Goal: Task Accomplishment & Management: Manage account settings

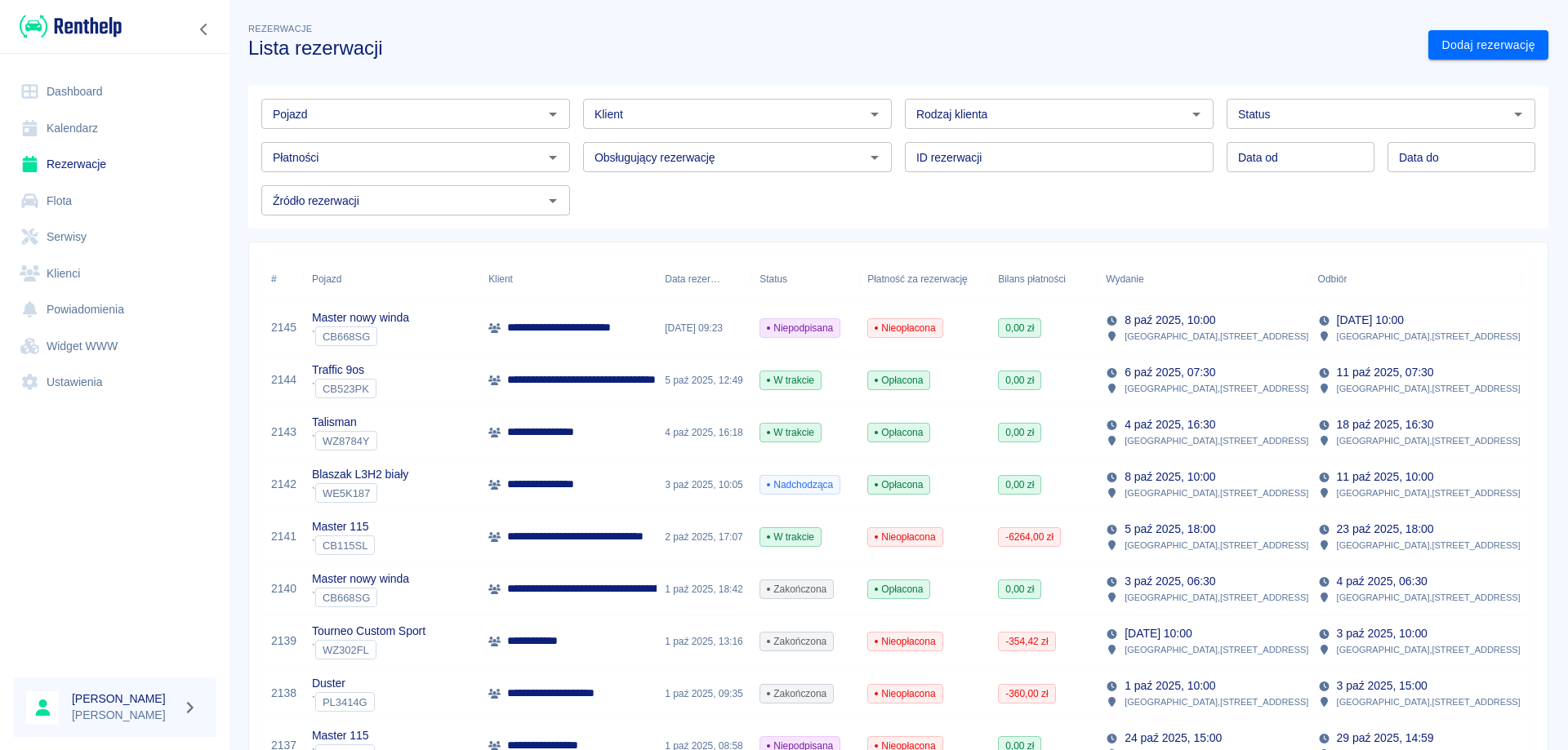
click at [59, 167] on link "Rezerwacje" at bounding box center [115, 164] width 203 height 37
click at [87, 159] on link "Rezerwacje" at bounding box center [115, 164] width 203 height 37
click at [583, 425] on p "**********" at bounding box center [550, 432] width 85 height 17
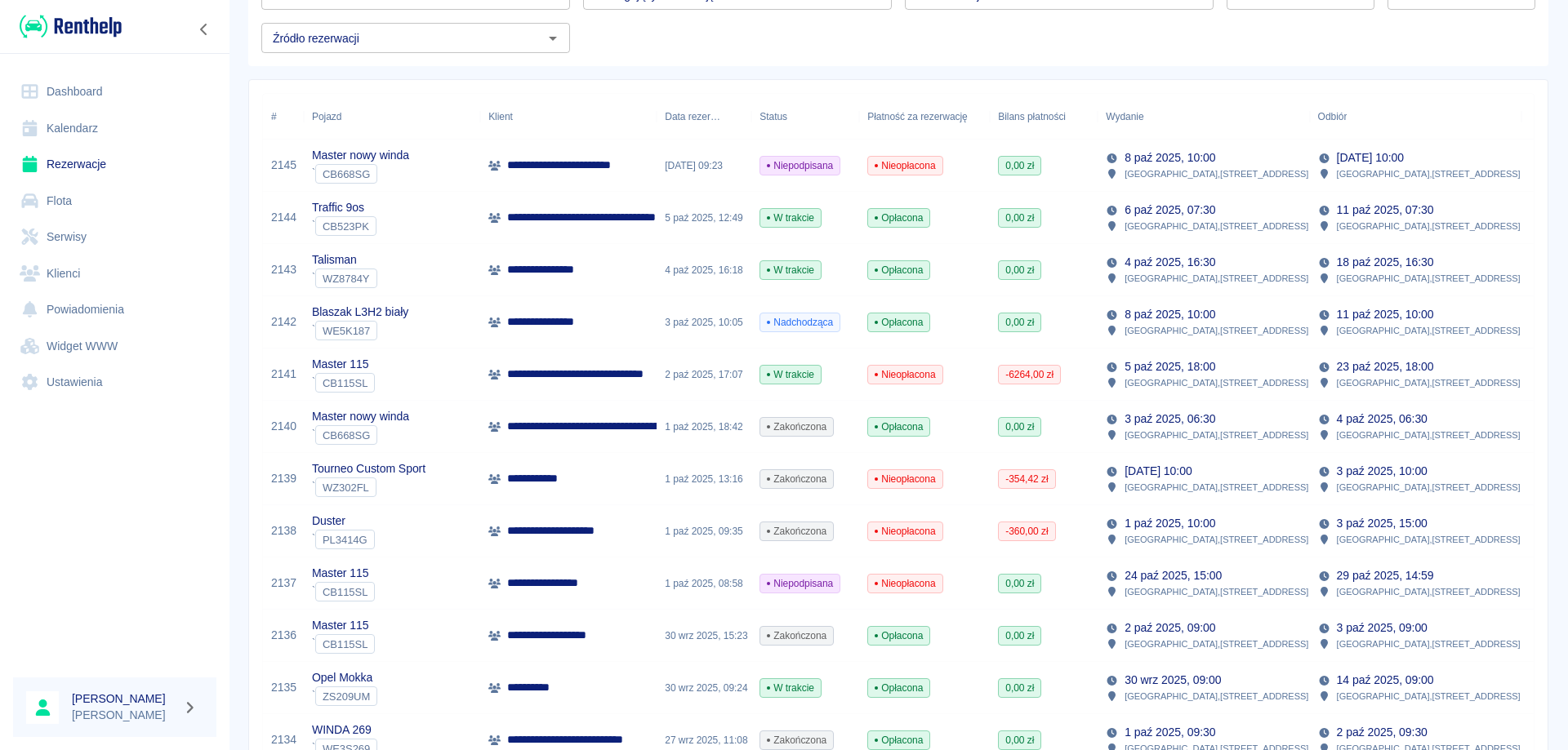
scroll to position [163, 0]
click at [604, 575] on div "**********" at bounding box center [568, 583] width 176 height 53
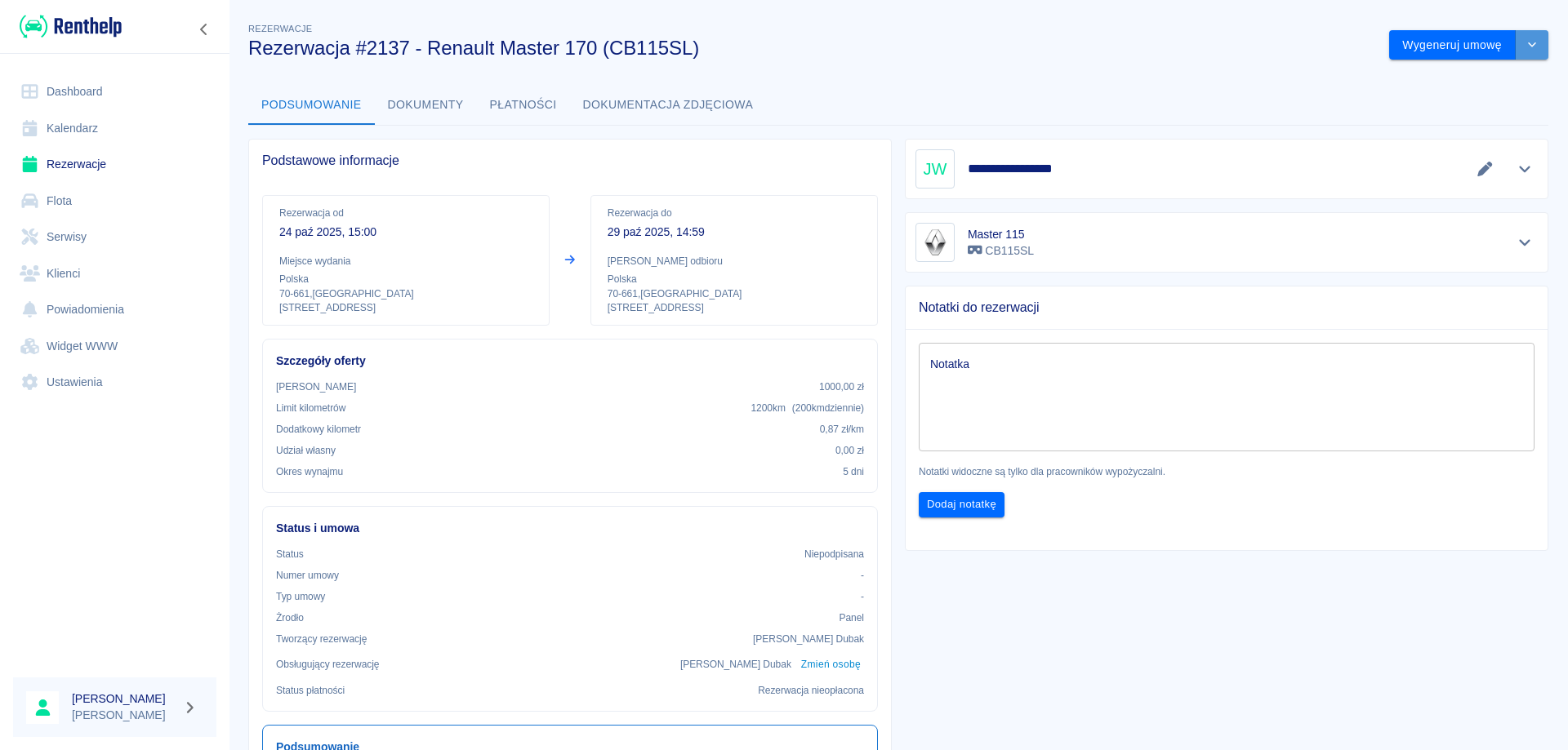
click at [1518, 52] on button "drop-down" at bounding box center [1532, 45] width 33 height 30
click at [1451, 134] on li "Anuluj rezerwację" at bounding box center [1456, 133] width 132 height 27
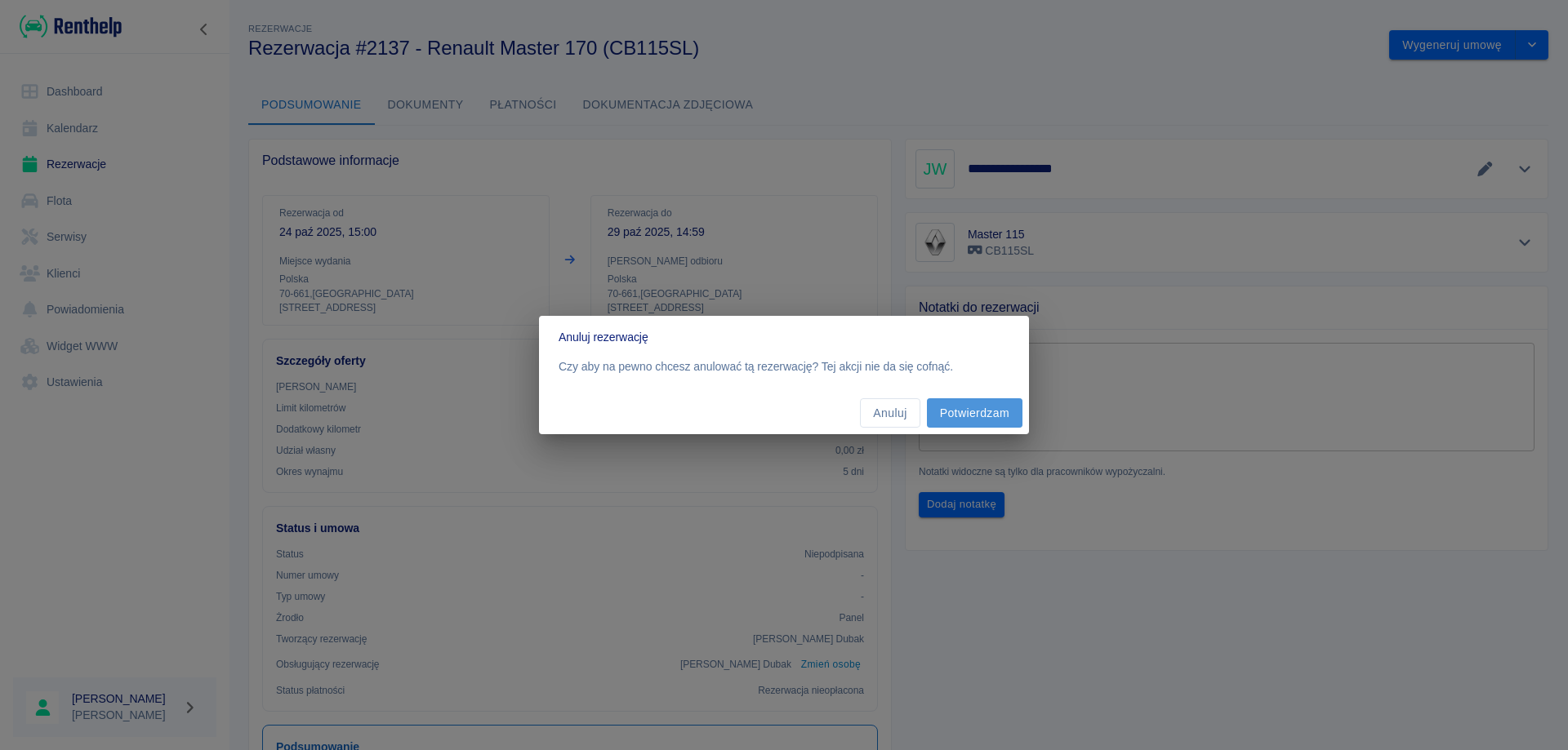
click at [987, 412] on button "Potwierdzam" at bounding box center [974, 414] width 95 height 30
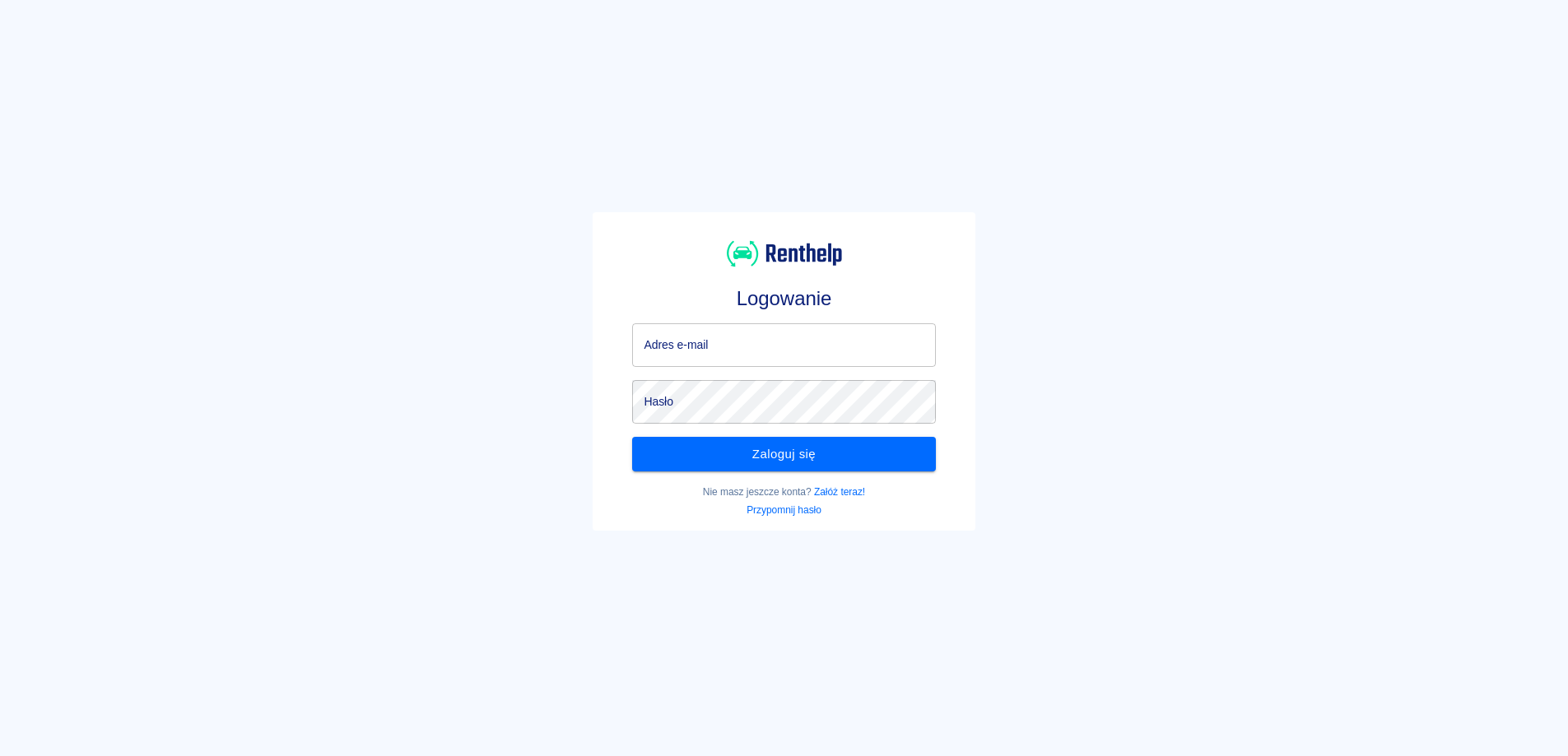
type input "[EMAIL_ADDRESS][DOMAIN_NAME]"
click at [718, 473] on div "Nie masz jeszcze konta? Załóż teraz! [GEOGRAPHIC_DATA] hasło" at bounding box center [777, 495] width 316 height 46
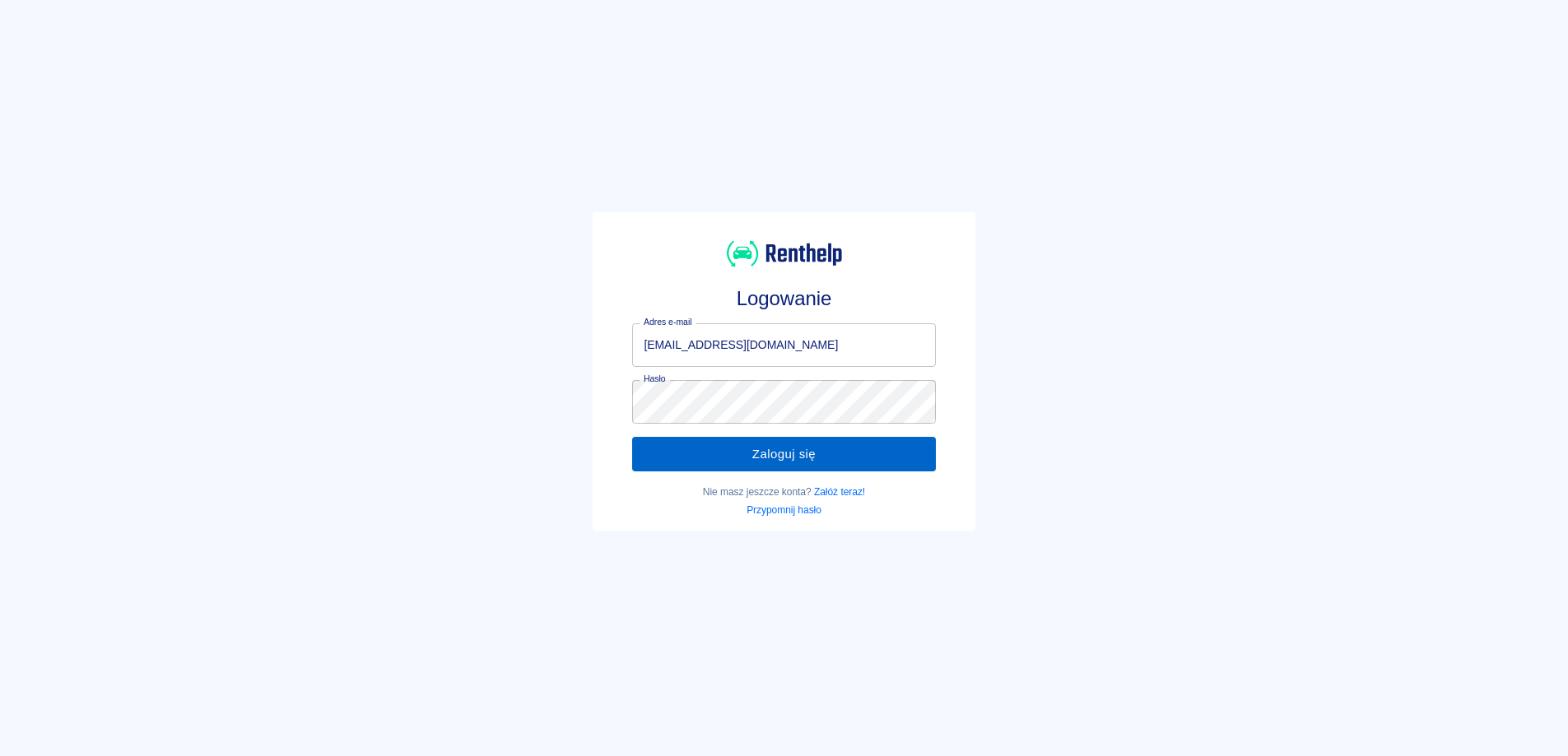
click at [703, 459] on button "Zaloguj się" at bounding box center [783, 454] width 303 height 35
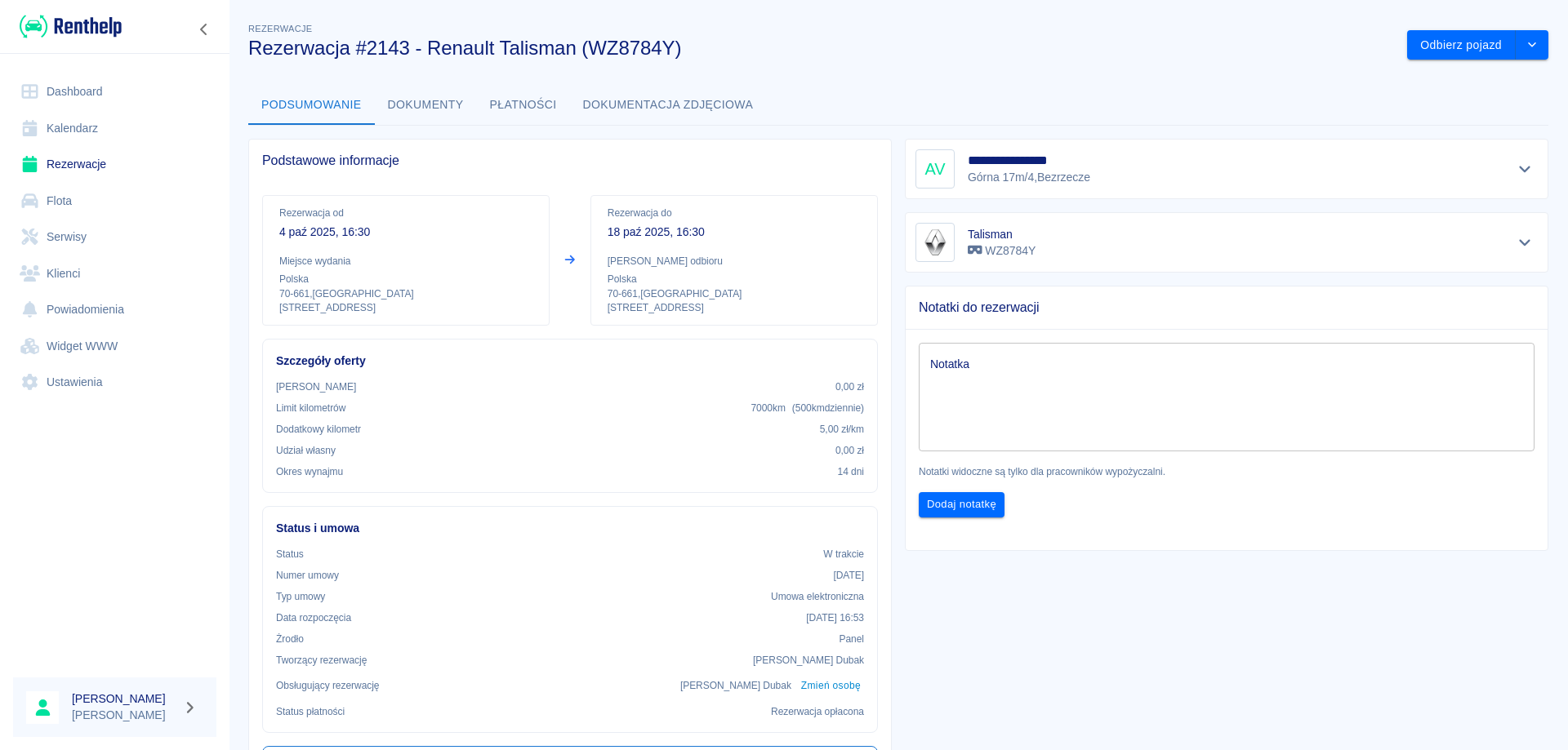
click at [416, 98] on button "Dokumenty" at bounding box center [426, 105] width 102 height 39
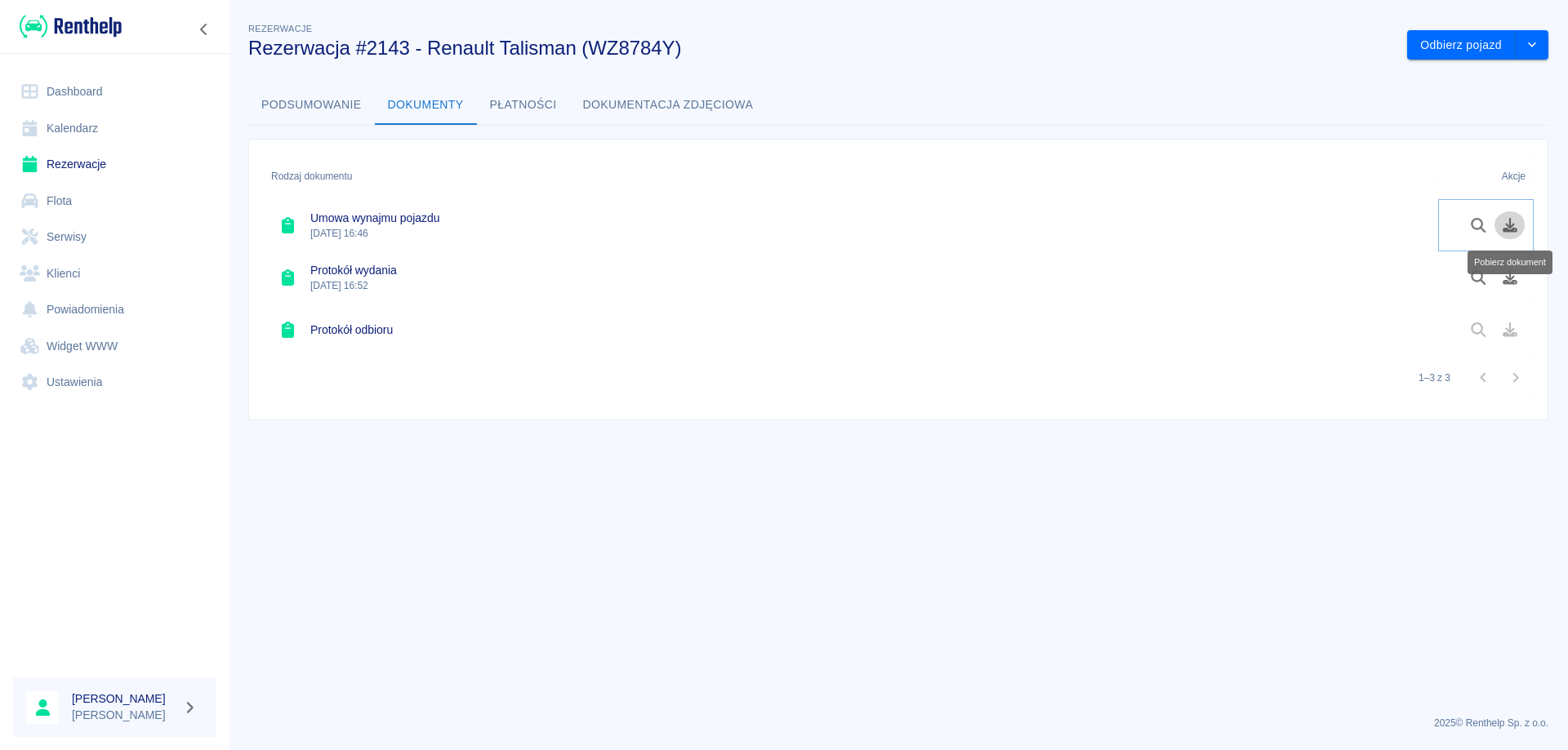
click at [1513, 226] on icon "Pobierz dokument" at bounding box center [1510, 226] width 19 height 15
click at [1514, 281] on icon "Pobierz dokument" at bounding box center [1510, 277] width 15 height 15
click at [92, 161] on link "Rezerwacje" at bounding box center [115, 164] width 203 height 37
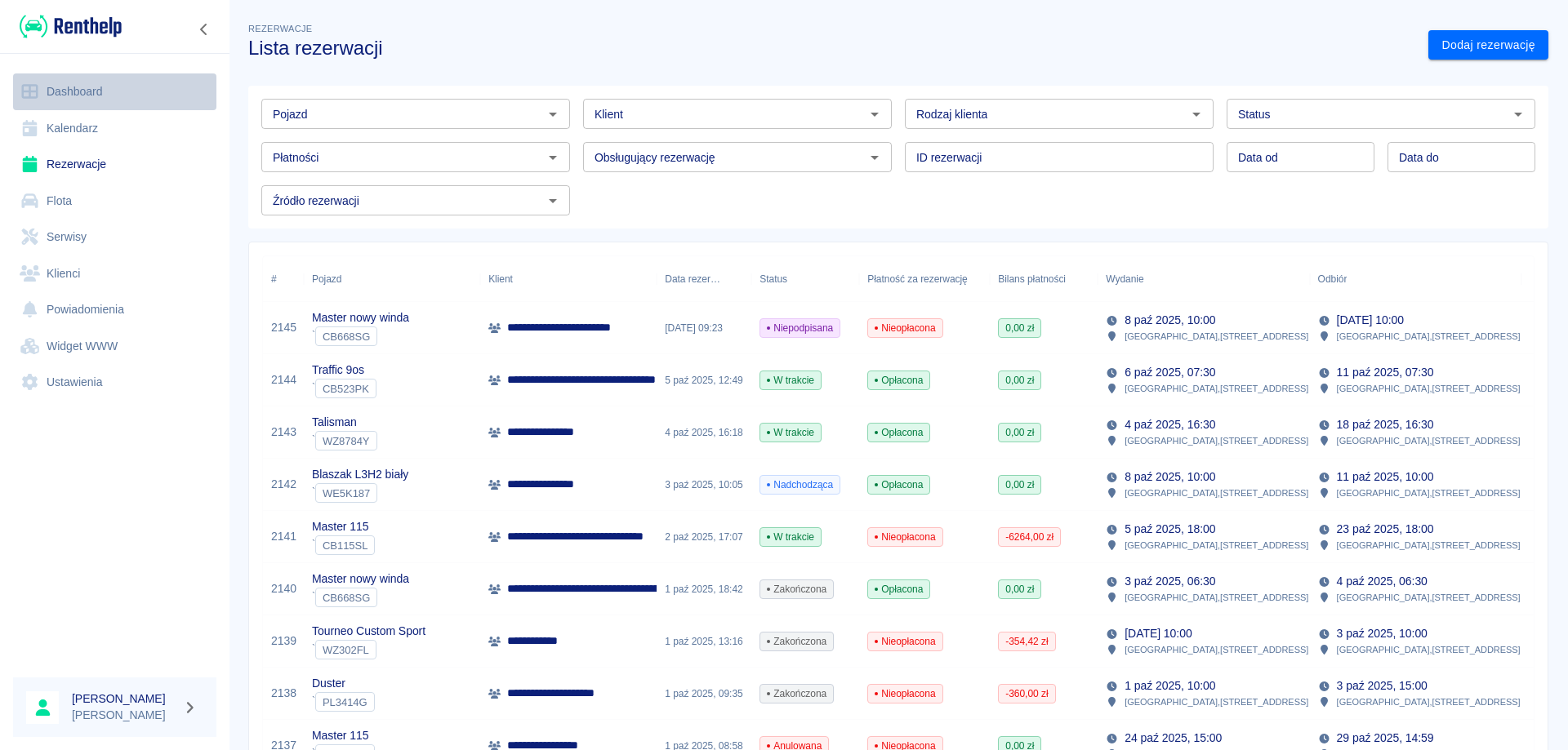
click at [64, 85] on link "Dashboard" at bounding box center [115, 92] width 203 height 37
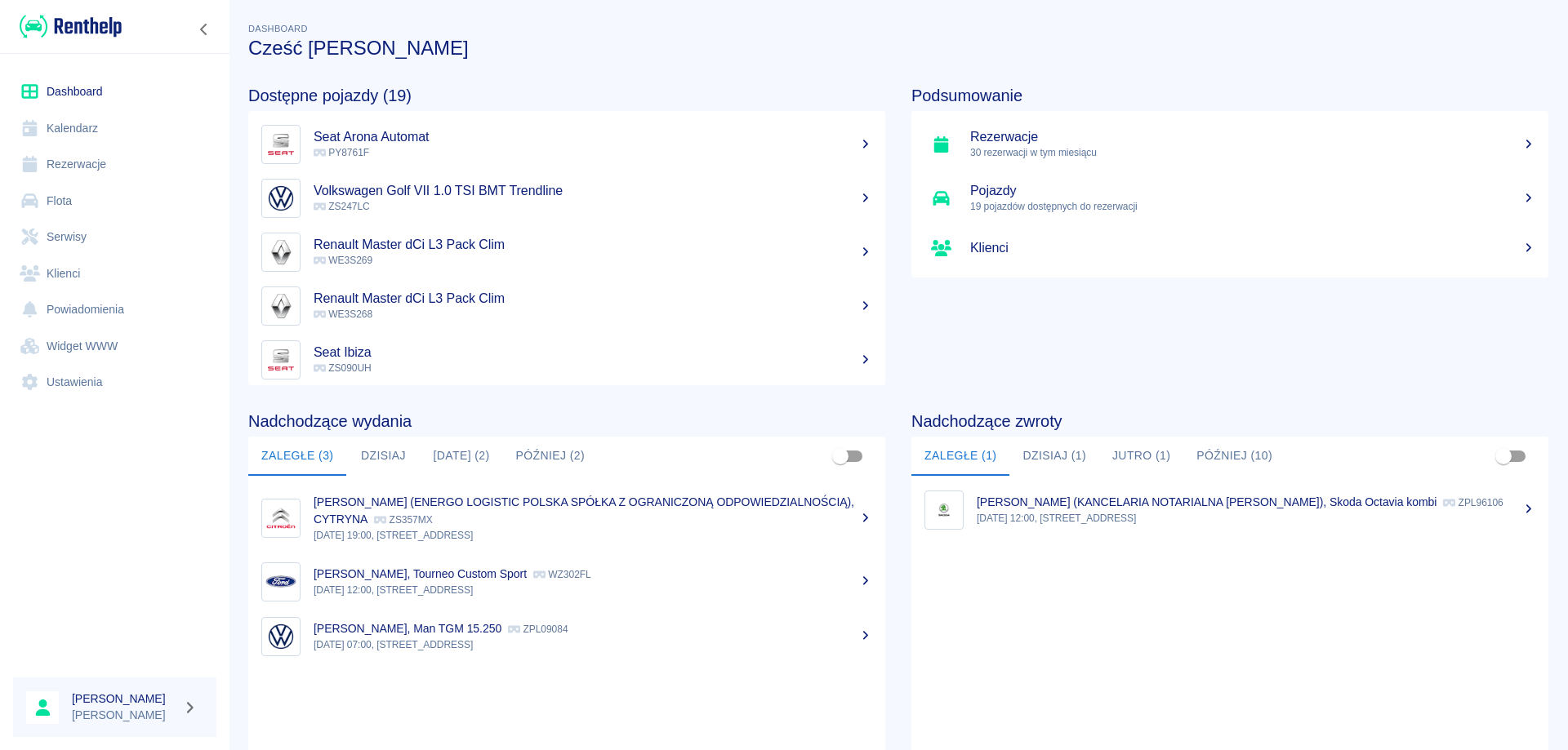
click at [1039, 449] on button "Dzisiaj (1)" at bounding box center [1054, 456] width 89 height 39
click at [1116, 460] on button "Jutro (1)" at bounding box center [1141, 456] width 84 height 39
click at [1038, 509] on div "[PERSON_NAME], Arona Sport 1500 PY8764F" at bounding box center [1255, 502] width 559 height 17
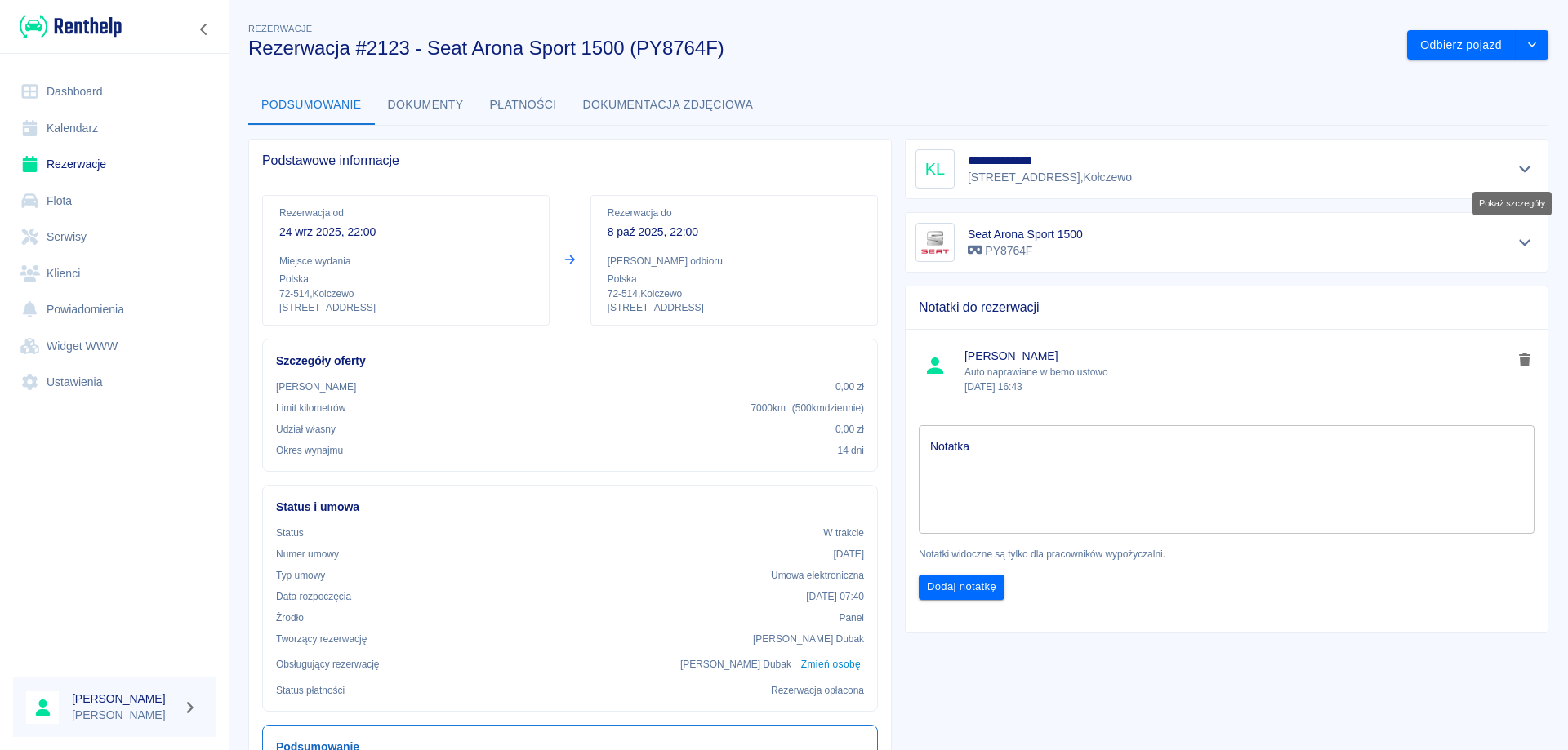
click at [1519, 172] on icon "Pokaż szczegóły" at bounding box center [1525, 170] width 11 height 7
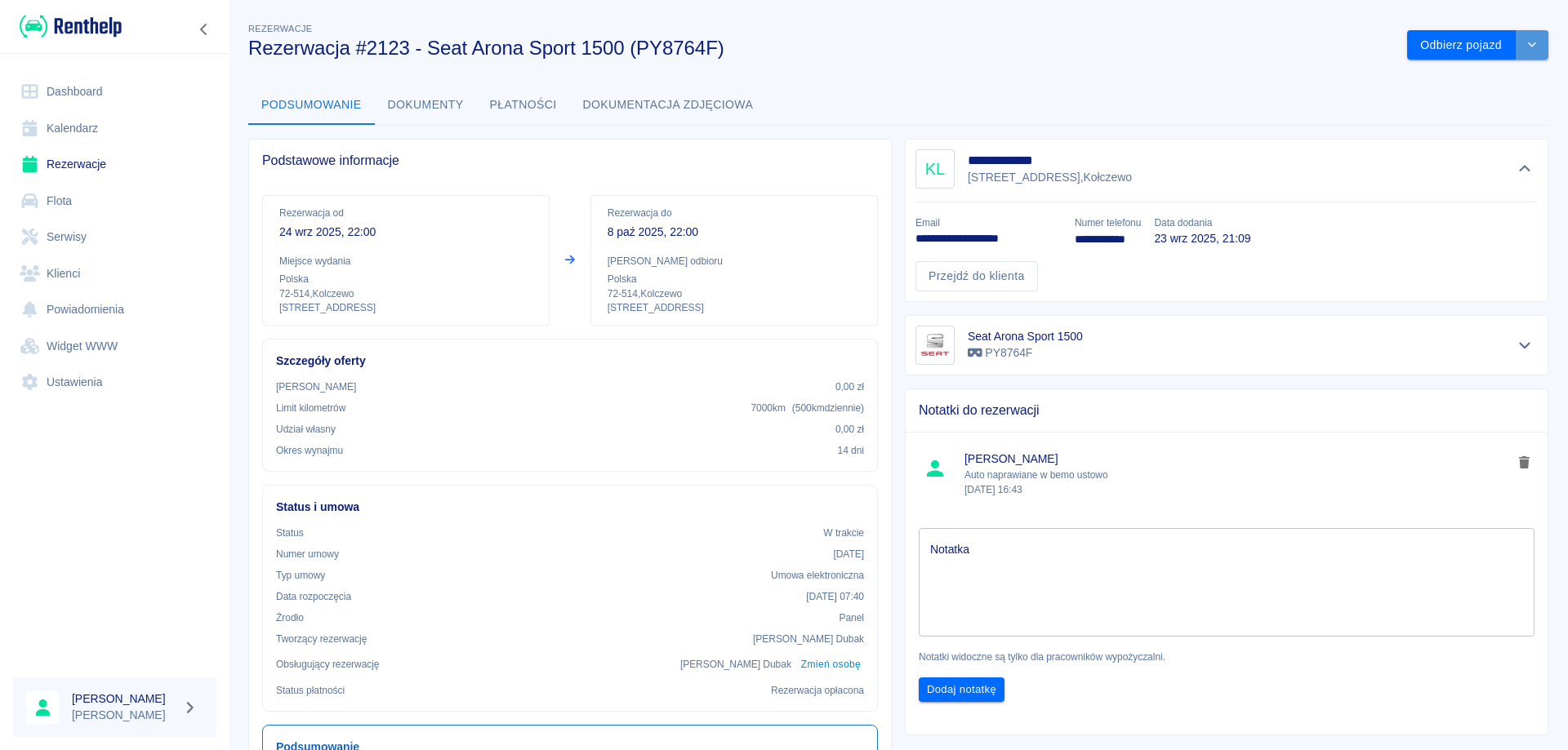
click at [1515, 42] on button "drop-down" at bounding box center [1532, 45] width 33 height 30
click at [1463, 74] on li "Przedłuż rezerwację" at bounding box center [1465, 80] width 128 height 27
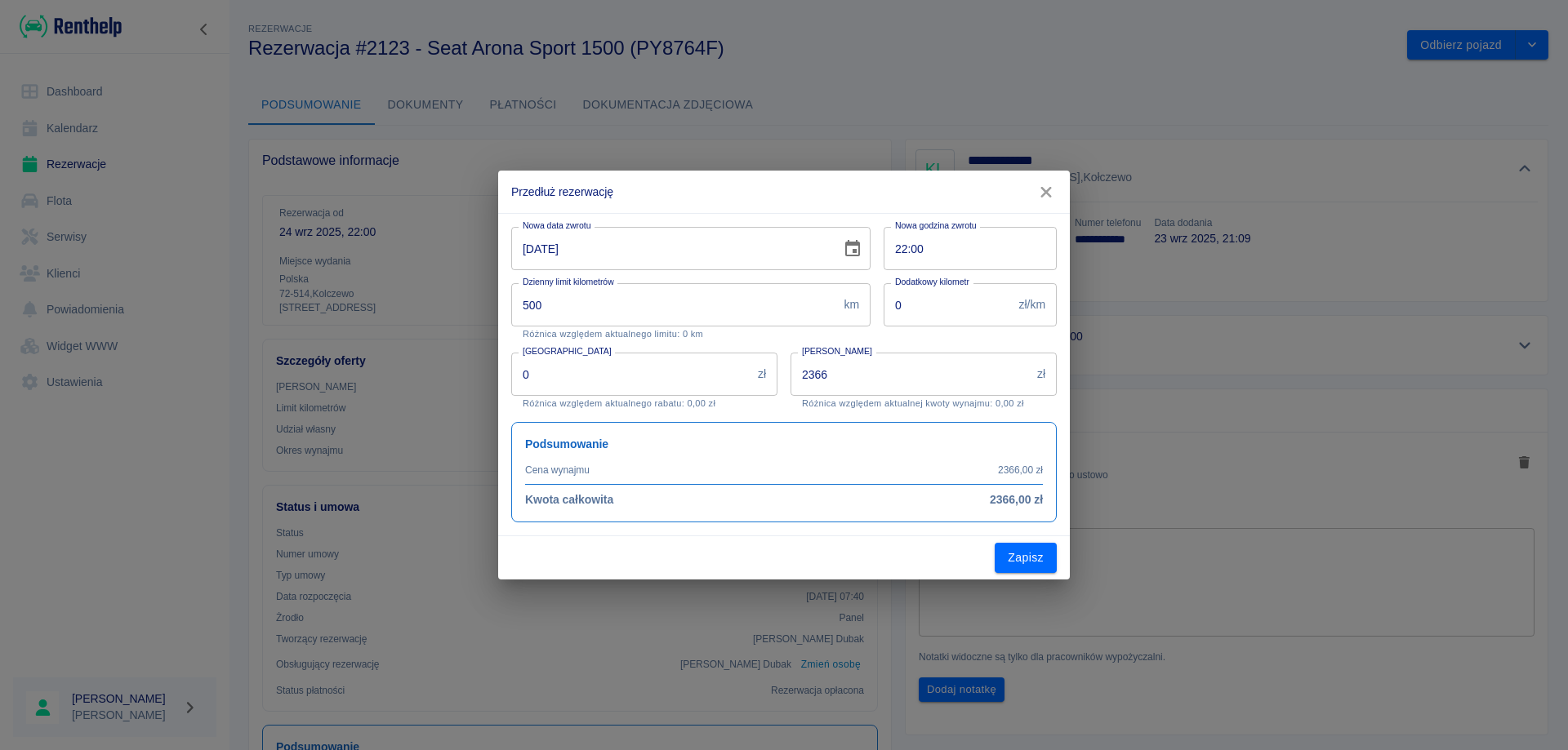
click at [851, 253] on icon "Choose date, selected date is 8 paź 2025" at bounding box center [853, 249] width 20 height 20
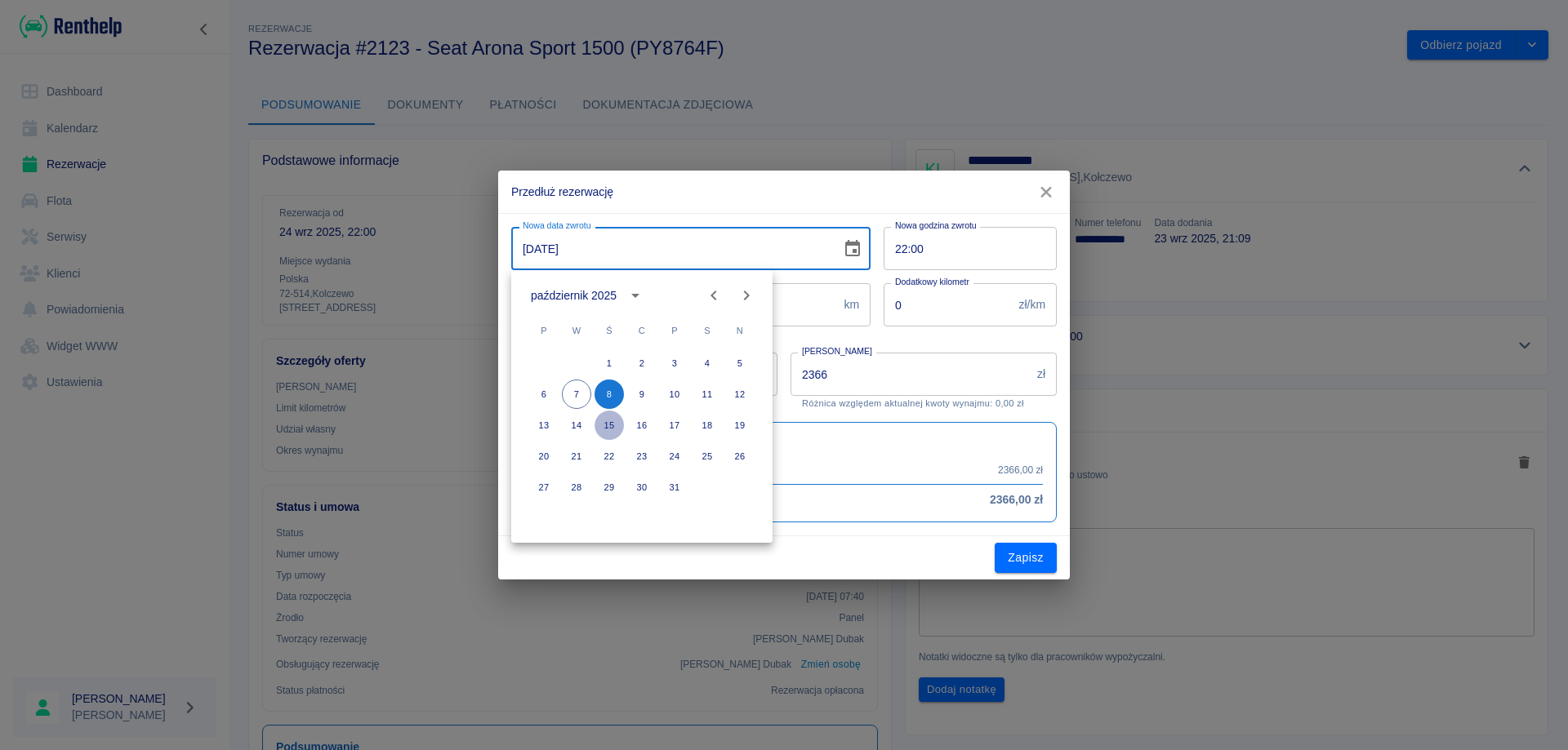
click at [607, 428] on button "15" at bounding box center [609, 426] width 30 height 30
type input "[DATE]"
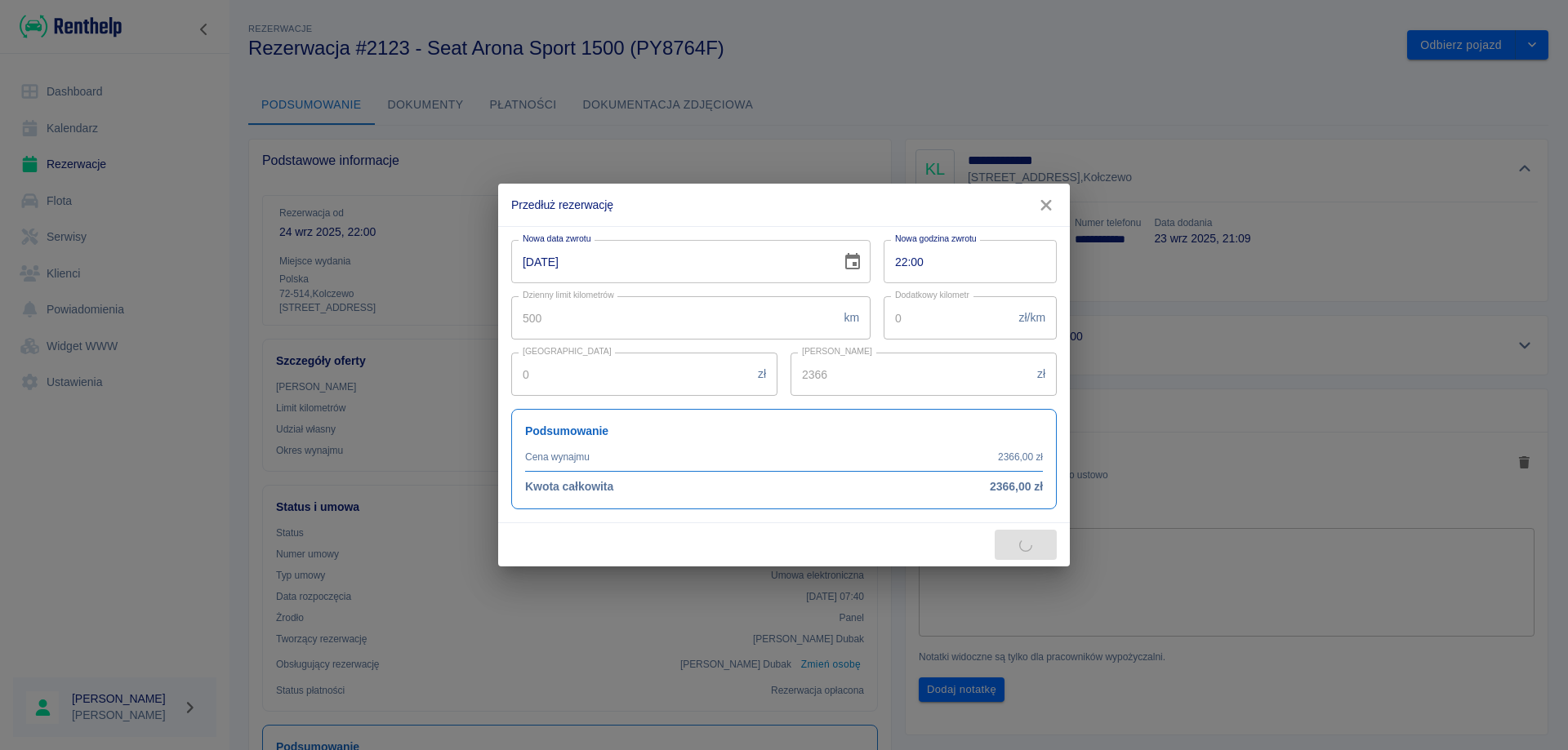
type input "3549"
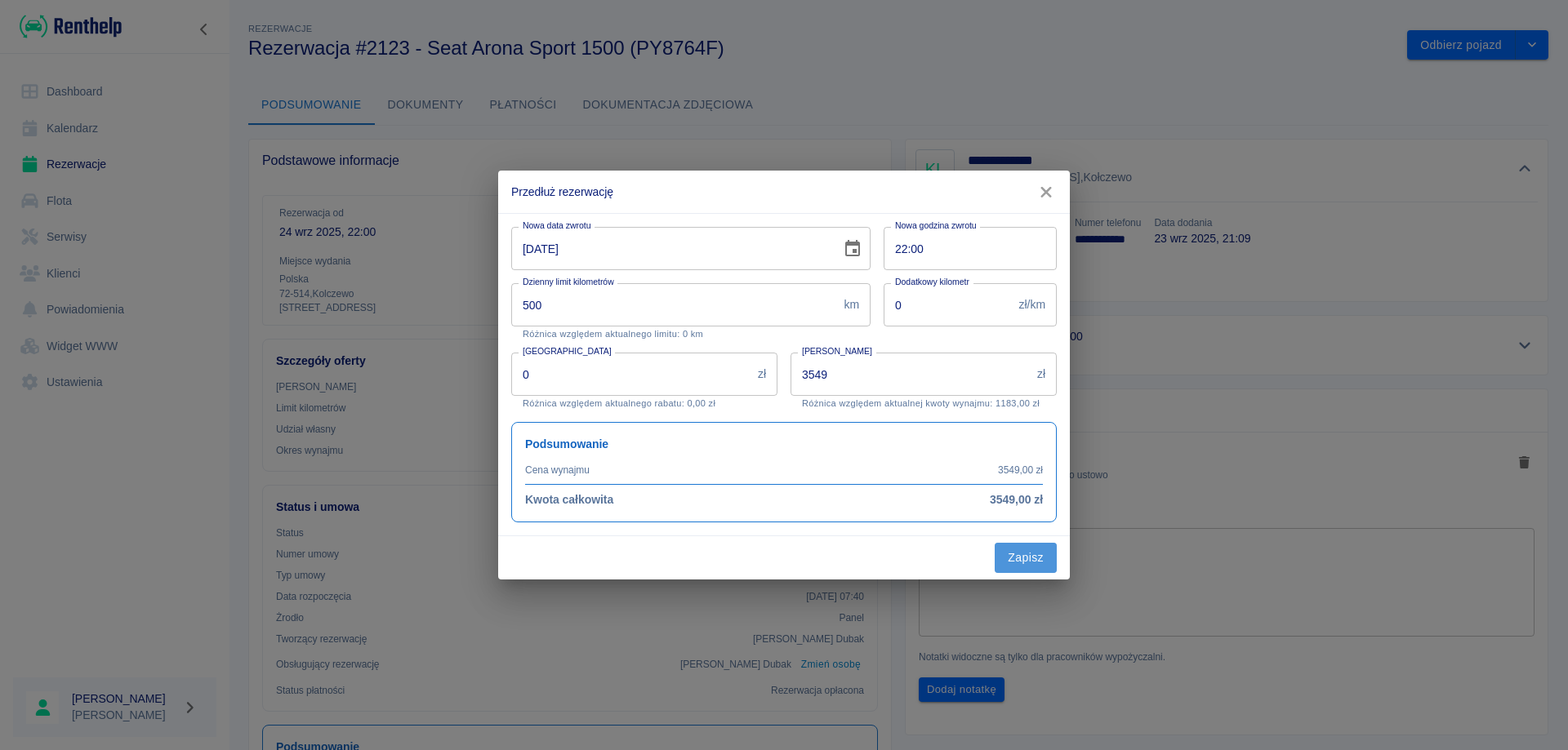
click at [1016, 555] on button "Zapisz" at bounding box center [1026, 558] width 62 height 30
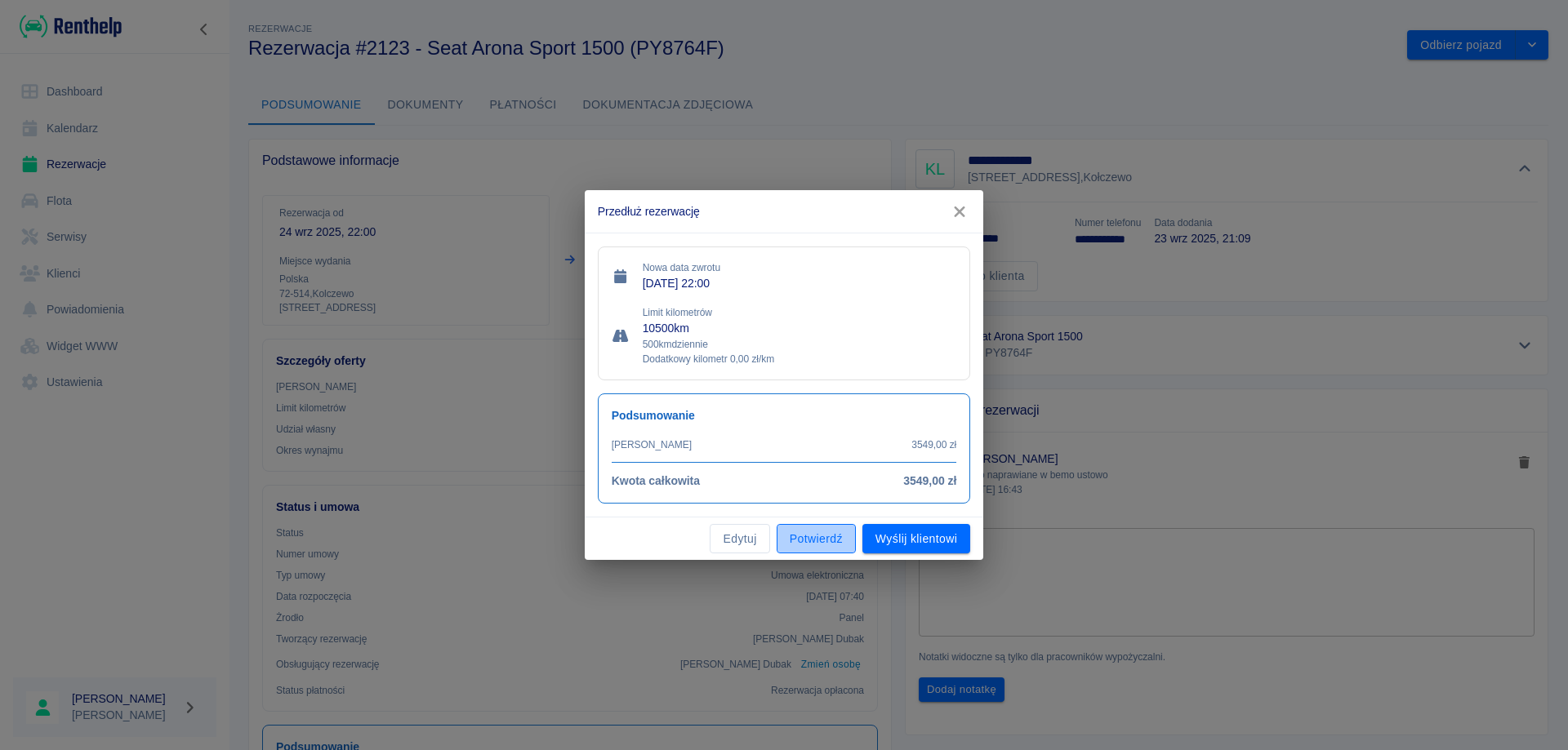
click at [793, 535] on button "Potwierdź" at bounding box center [816, 539] width 80 height 30
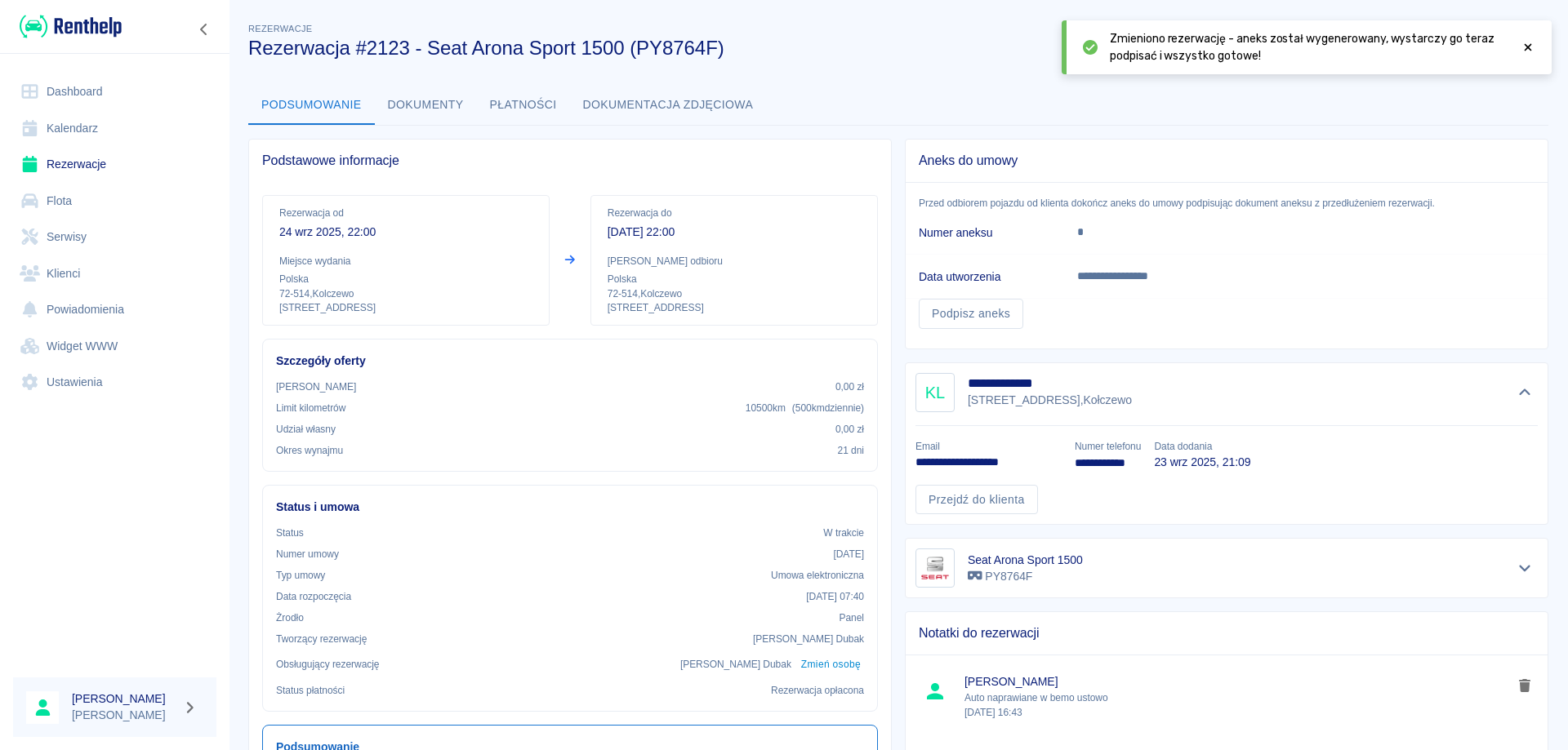
click at [59, 162] on link "Rezerwacje" at bounding box center [115, 164] width 203 height 37
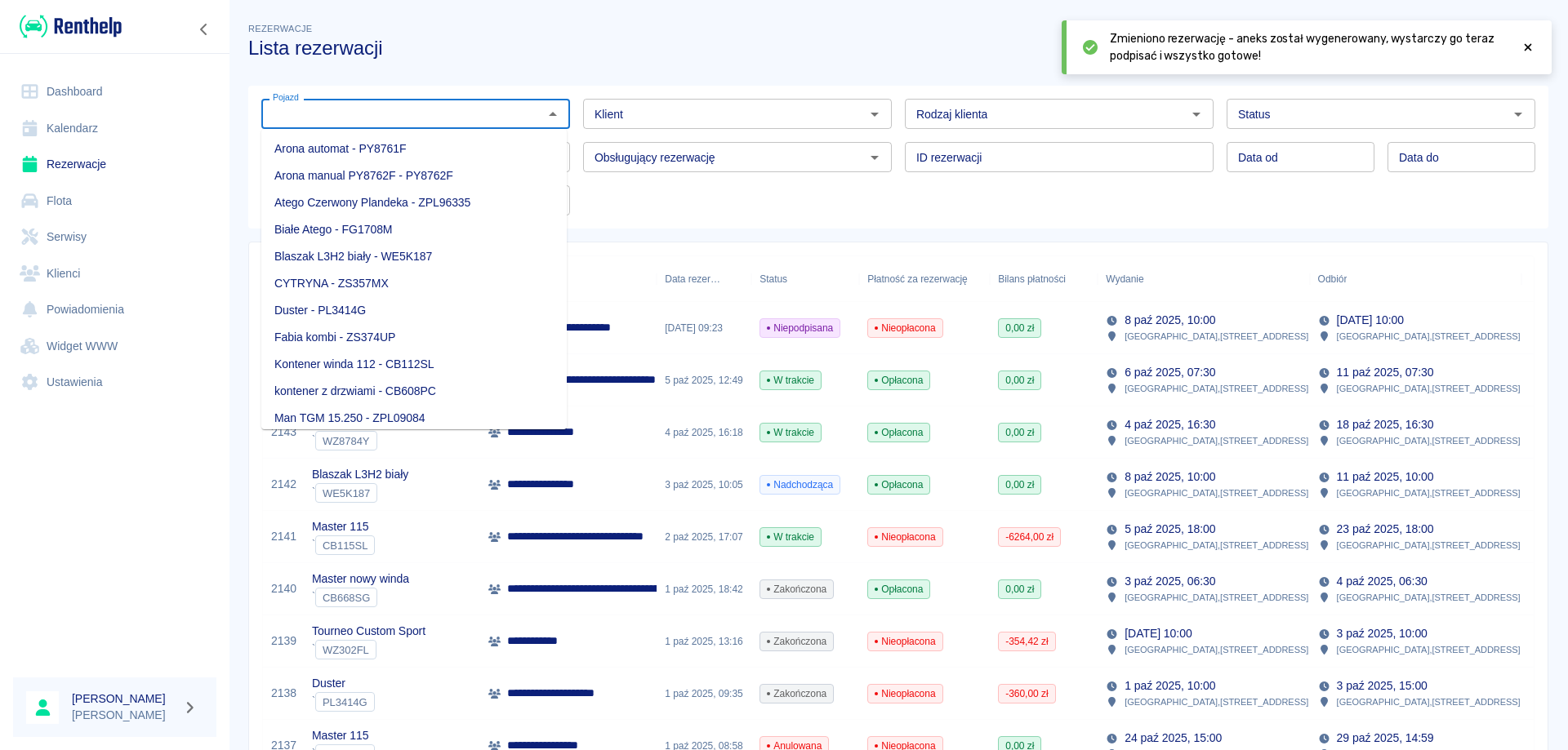
click at [455, 113] on input "Pojazd" at bounding box center [401, 113] width 272 height 21
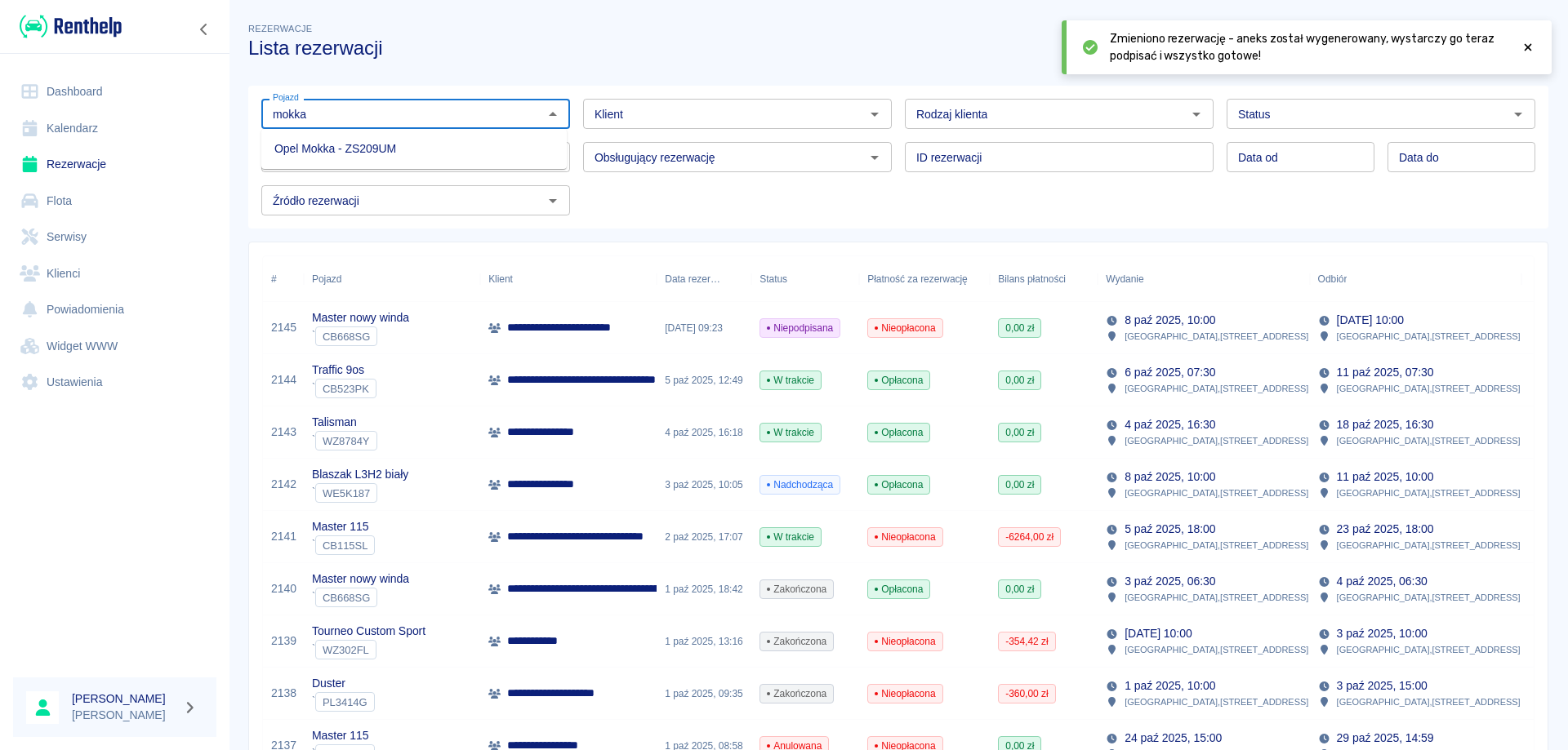
click at [404, 158] on li "Opel Mokka - ZS209UM" at bounding box center [414, 149] width 305 height 27
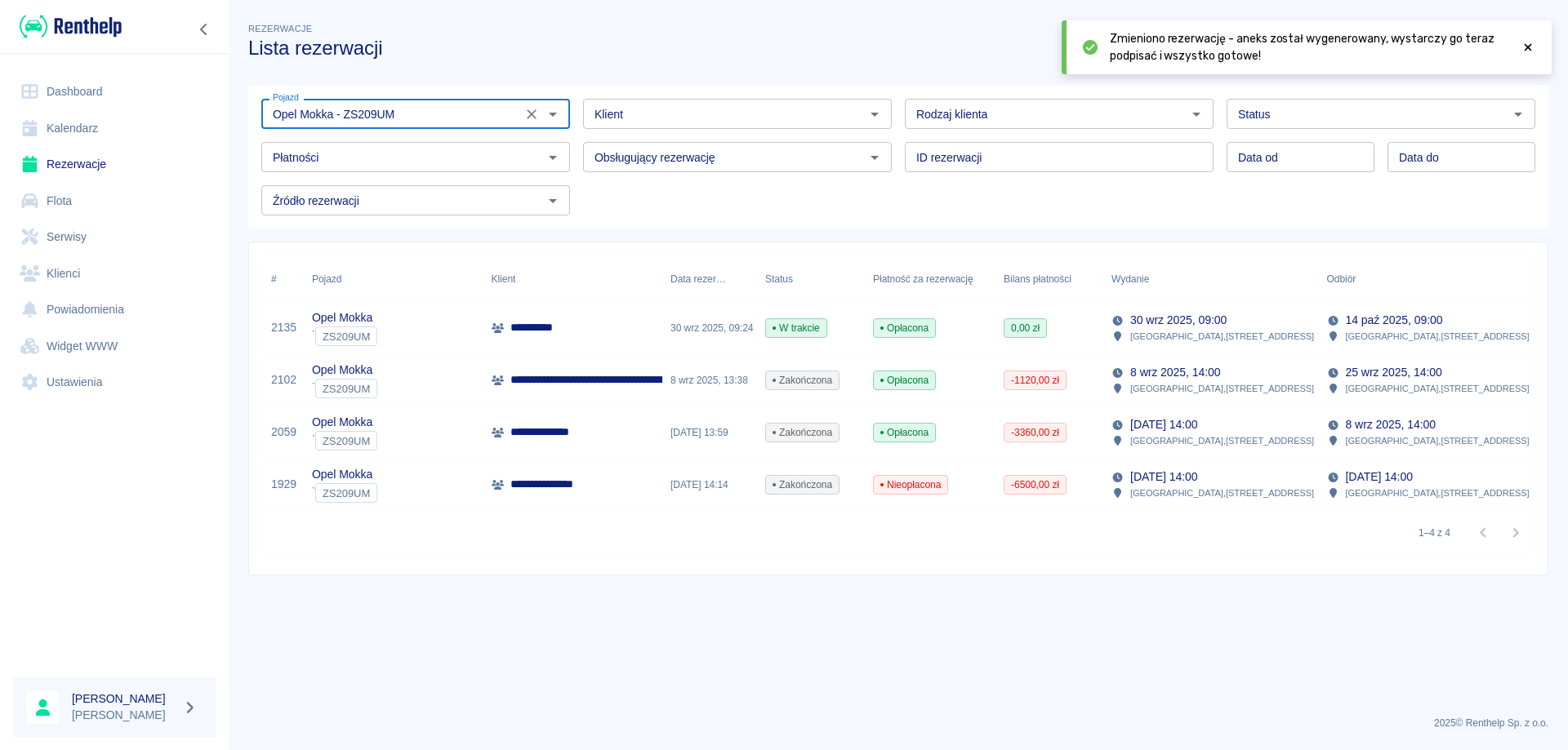
type input "Opel Mokka - ZS209UM"
click at [682, 322] on div "30 wrz 2025, 09:24" at bounding box center [709, 328] width 94 height 53
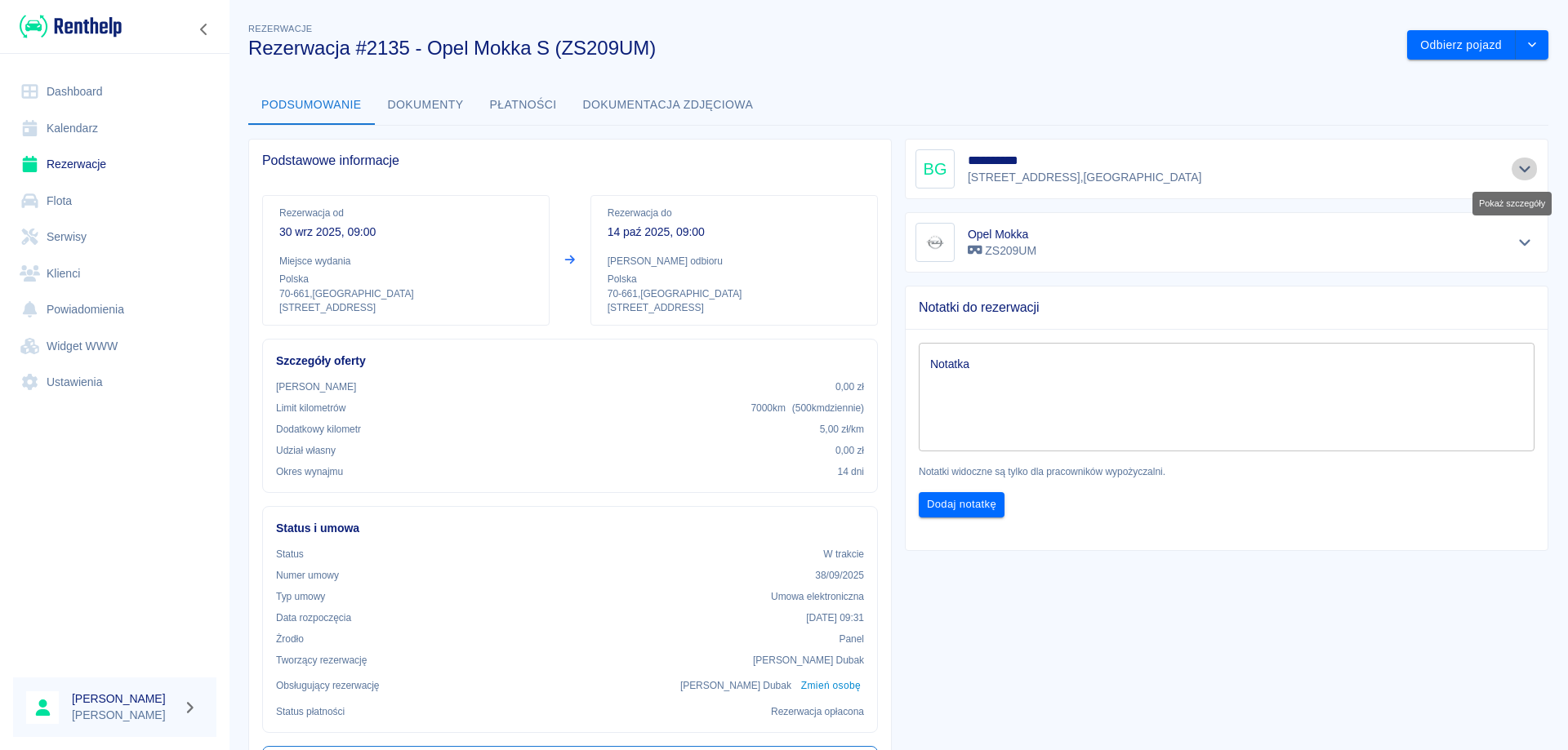
click at [1515, 172] on icon "Pokaż szczegóły" at bounding box center [1525, 169] width 19 height 15
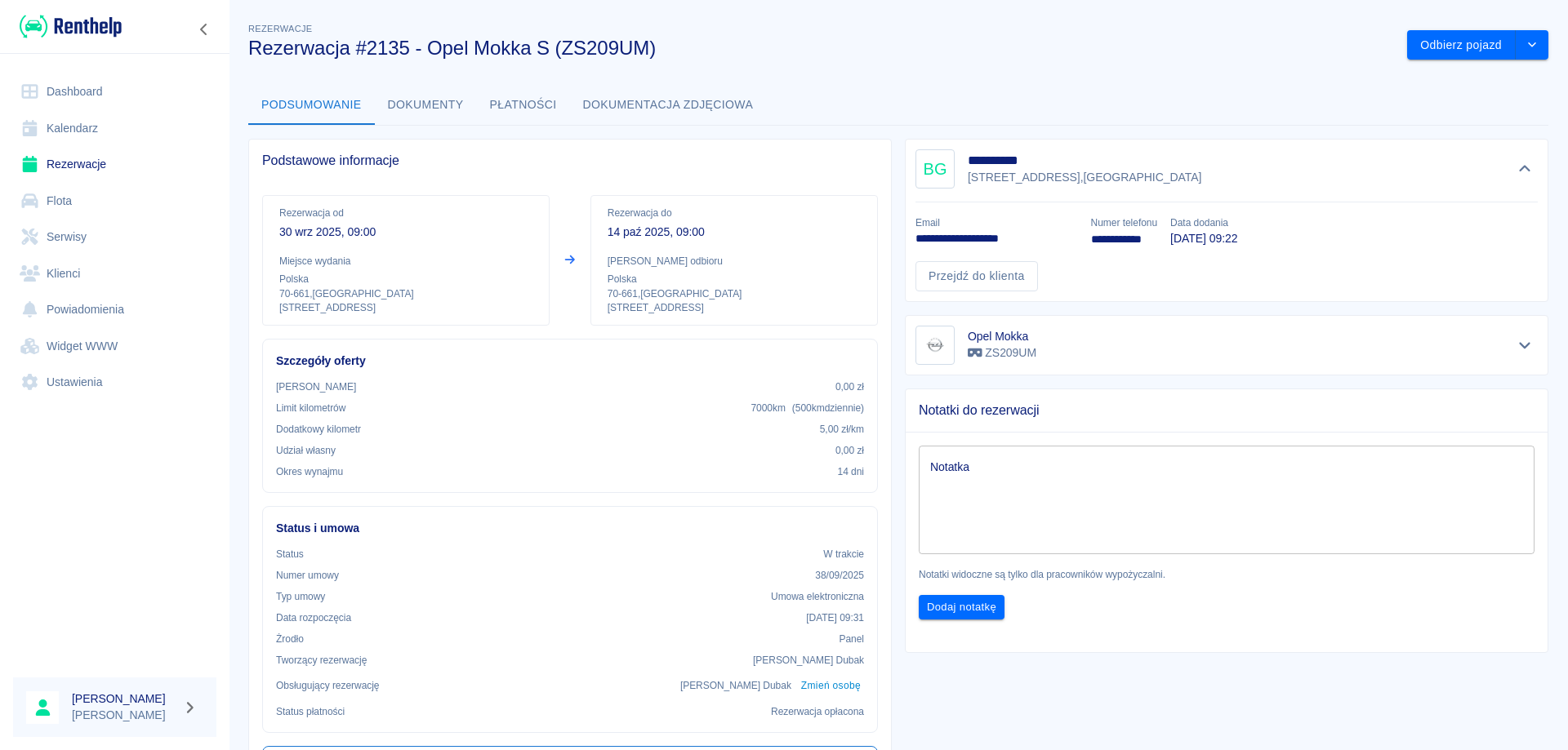
click at [1058, 508] on textarea "Notatka" at bounding box center [1226, 500] width 592 height 82
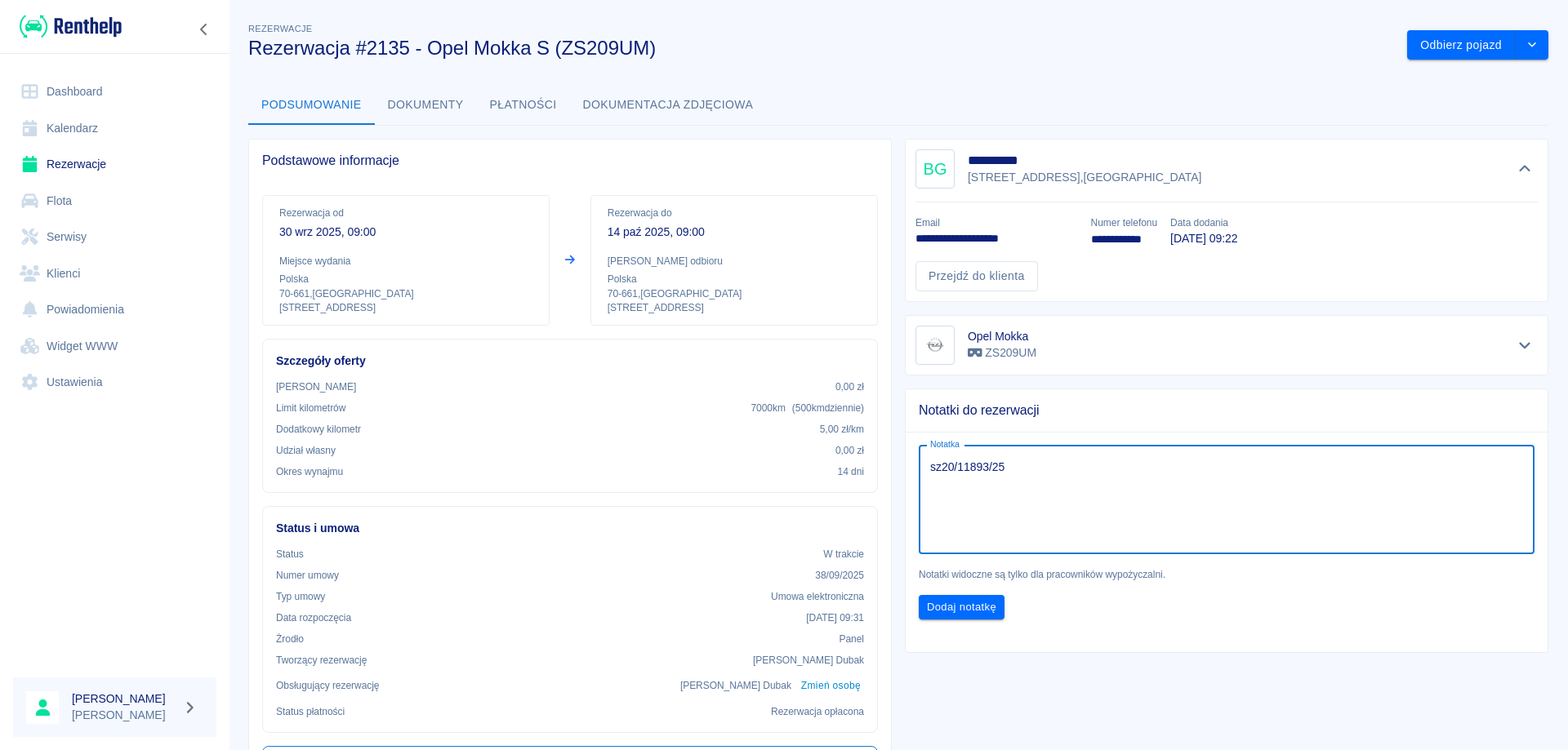
type textarea "sz20/11893/25"
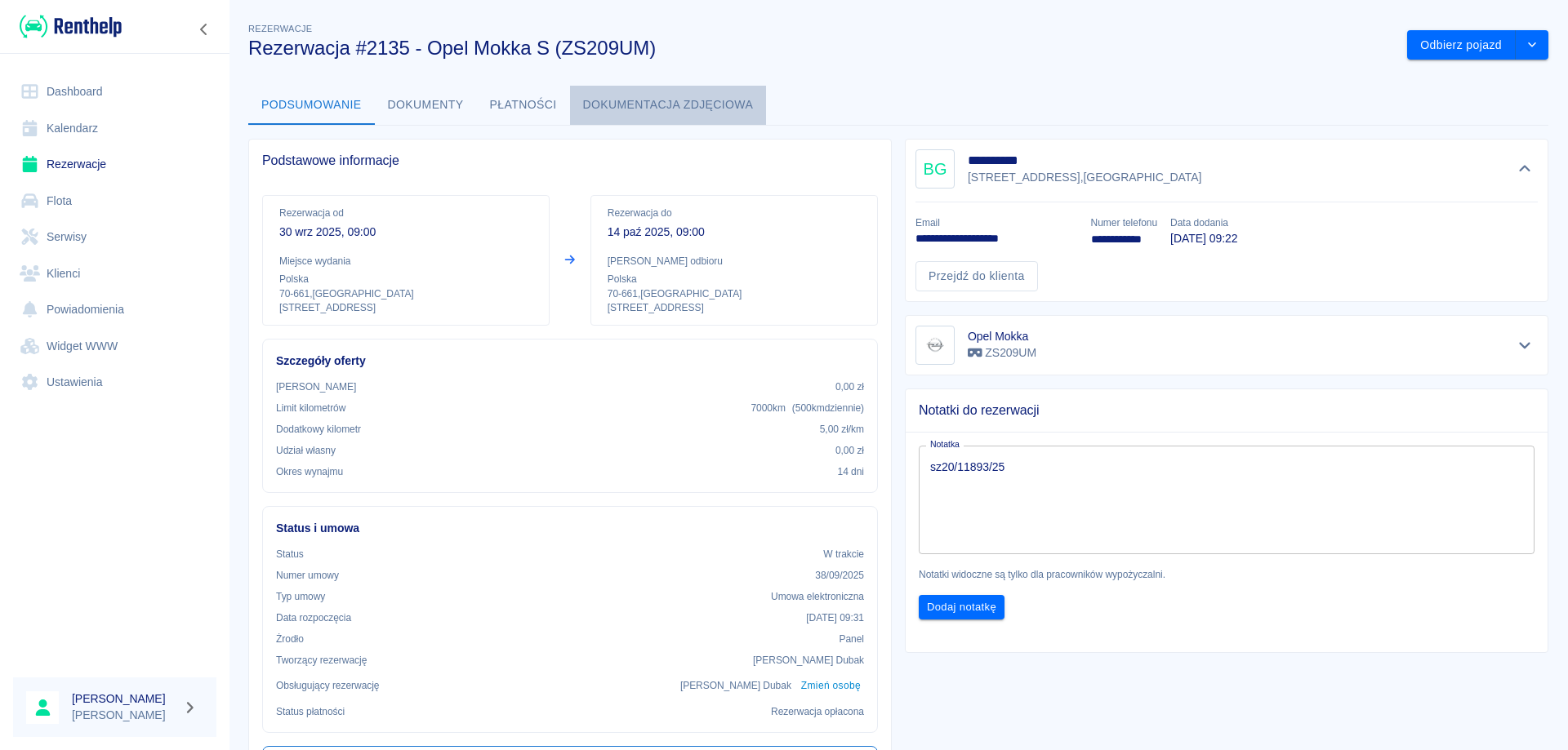
click at [623, 100] on button "Dokumentacja zdjęciowa" at bounding box center [669, 105] width 197 height 39
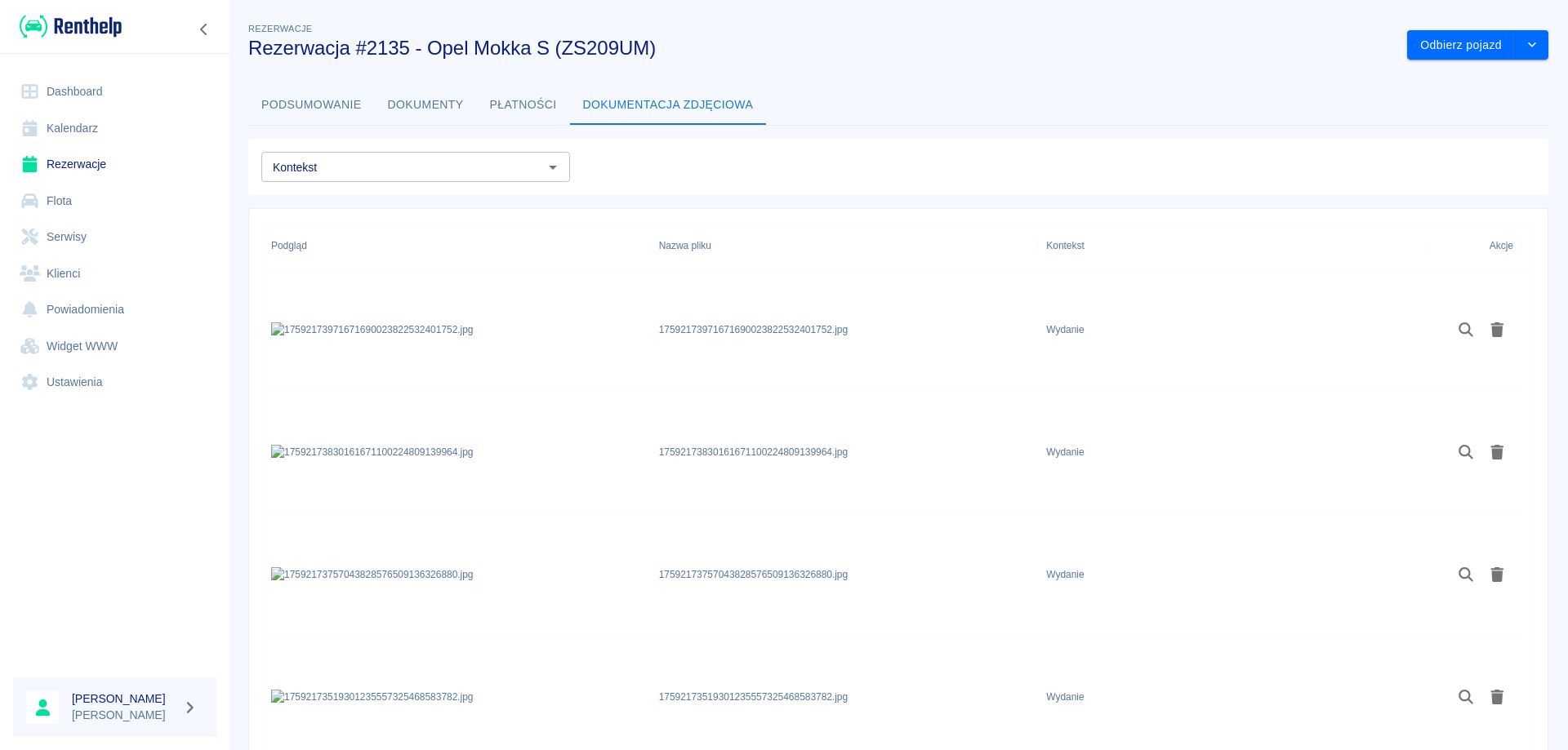
click at [324, 103] on button "Podsumowanie" at bounding box center [312, 105] width 126 height 39
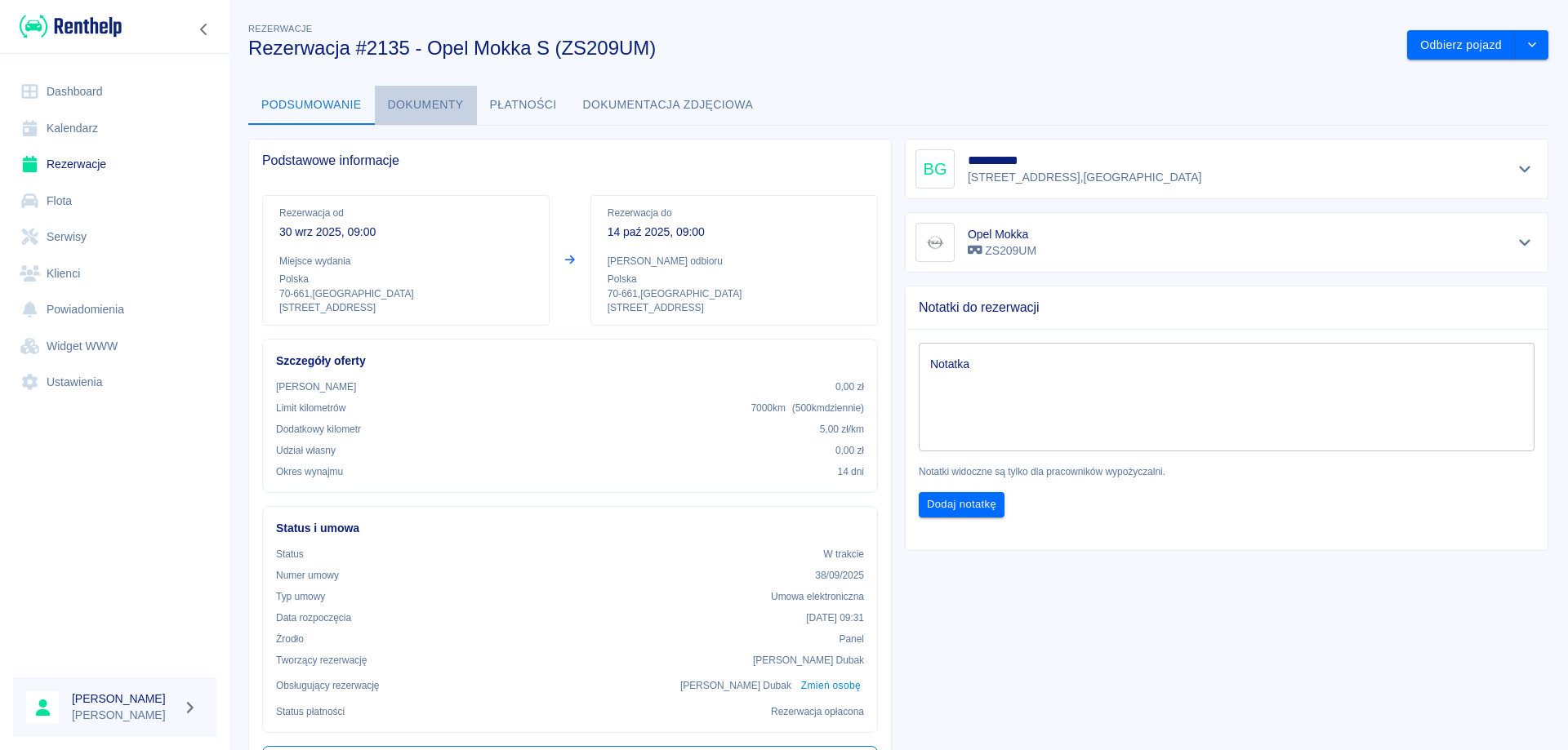
click at [412, 98] on button "Dokumenty" at bounding box center [426, 105] width 102 height 39
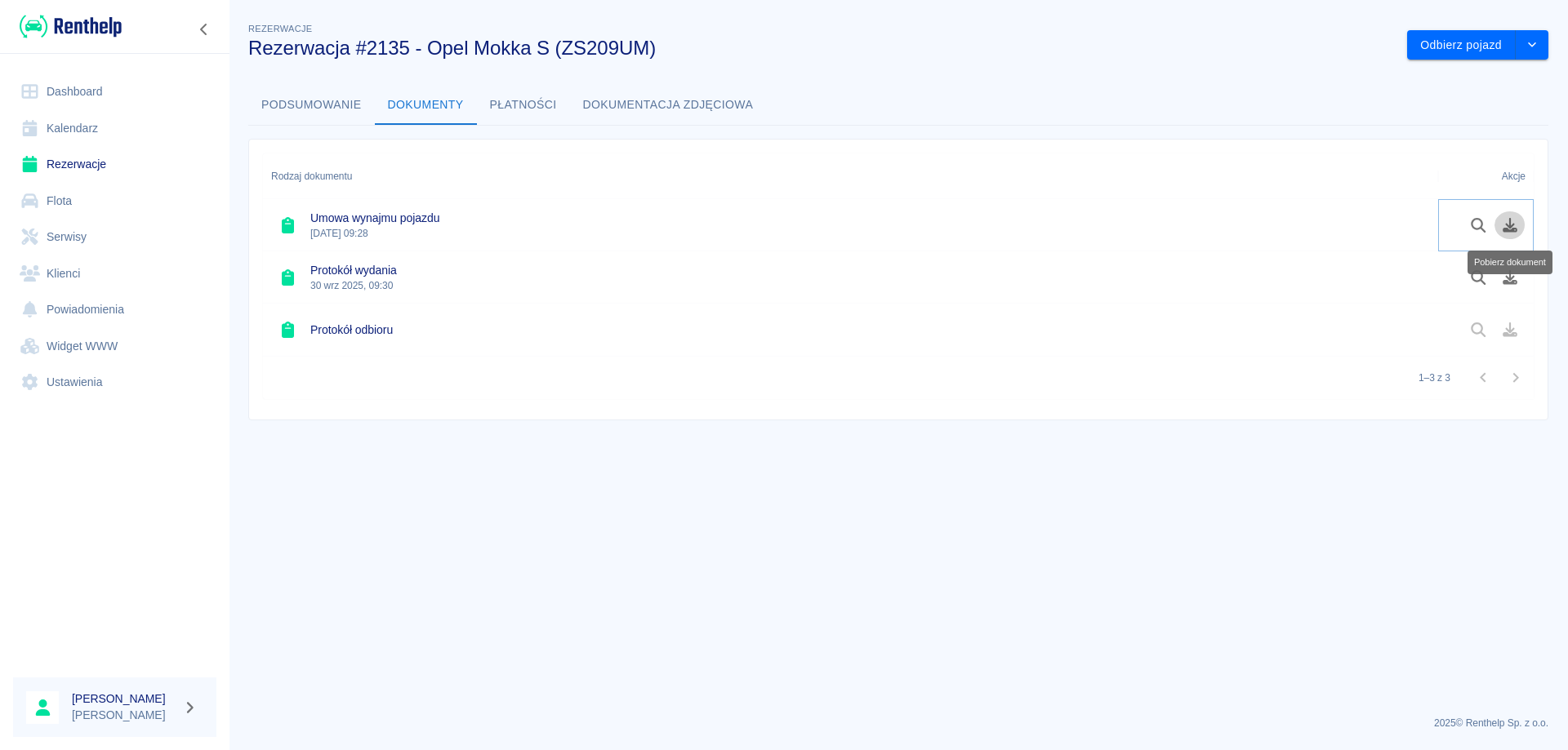
click at [1509, 231] on icon "Pobierz dokument" at bounding box center [1510, 226] width 15 height 15
click at [1515, 272] on icon "Pobierz dokument" at bounding box center [1510, 277] width 19 height 15
click at [265, 103] on button "Podsumowanie" at bounding box center [312, 105] width 126 height 39
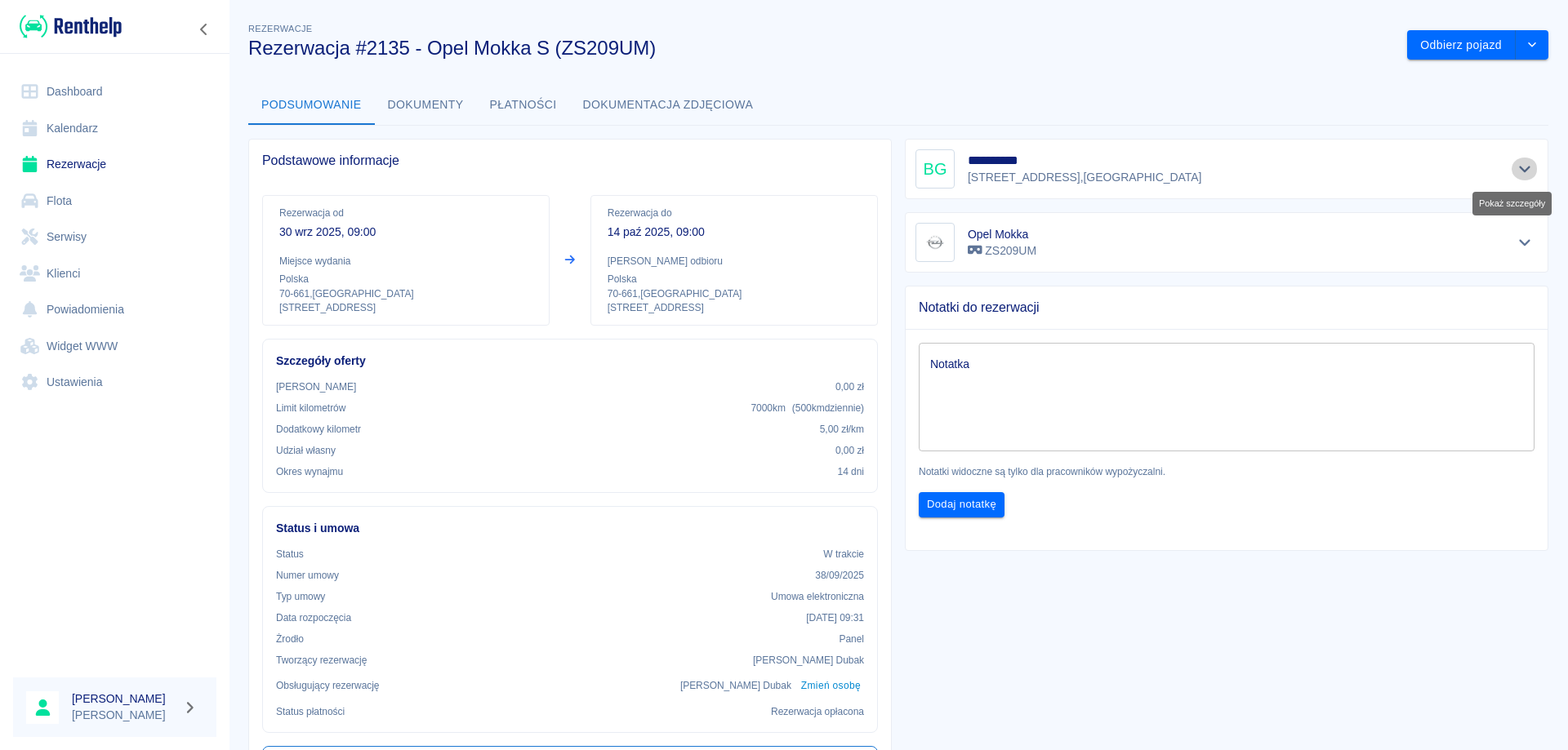
drag, startPoint x: 1507, startPoint y: 175, endPoint x: 1415, endPoint y: 191, distance: 93.4
click at [1515, 172] on icon "Pokaż szczegóły" at bounding box center [1525, 169] width 19 height 15
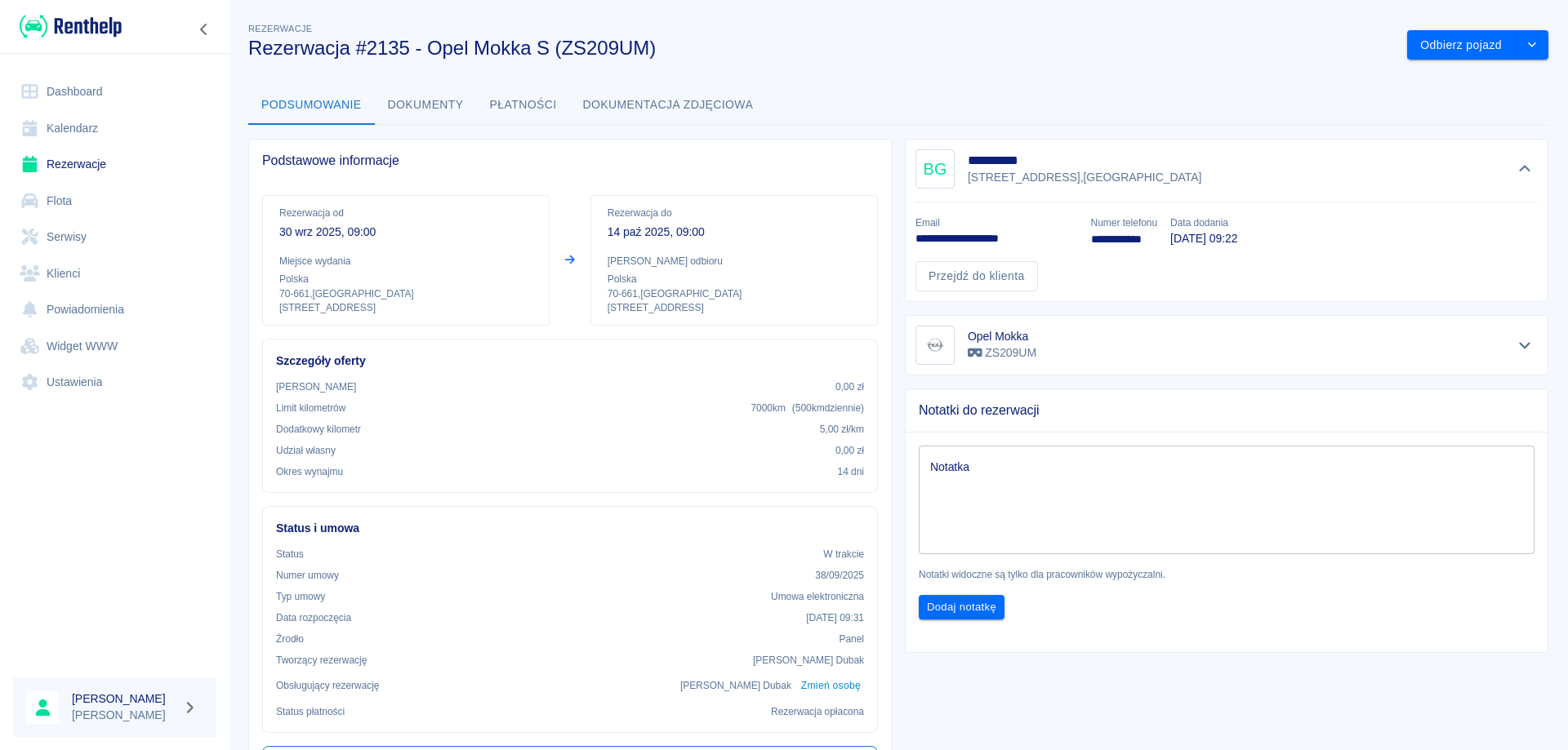
click at [1019, 236] on p "**********" at bounding box center [997, 239] width 162 height 17
copy p "**********"
click at [1515, 343] on icon "Pokaż szczegóły" at bounding box center [1525, 345] width 19 height 15
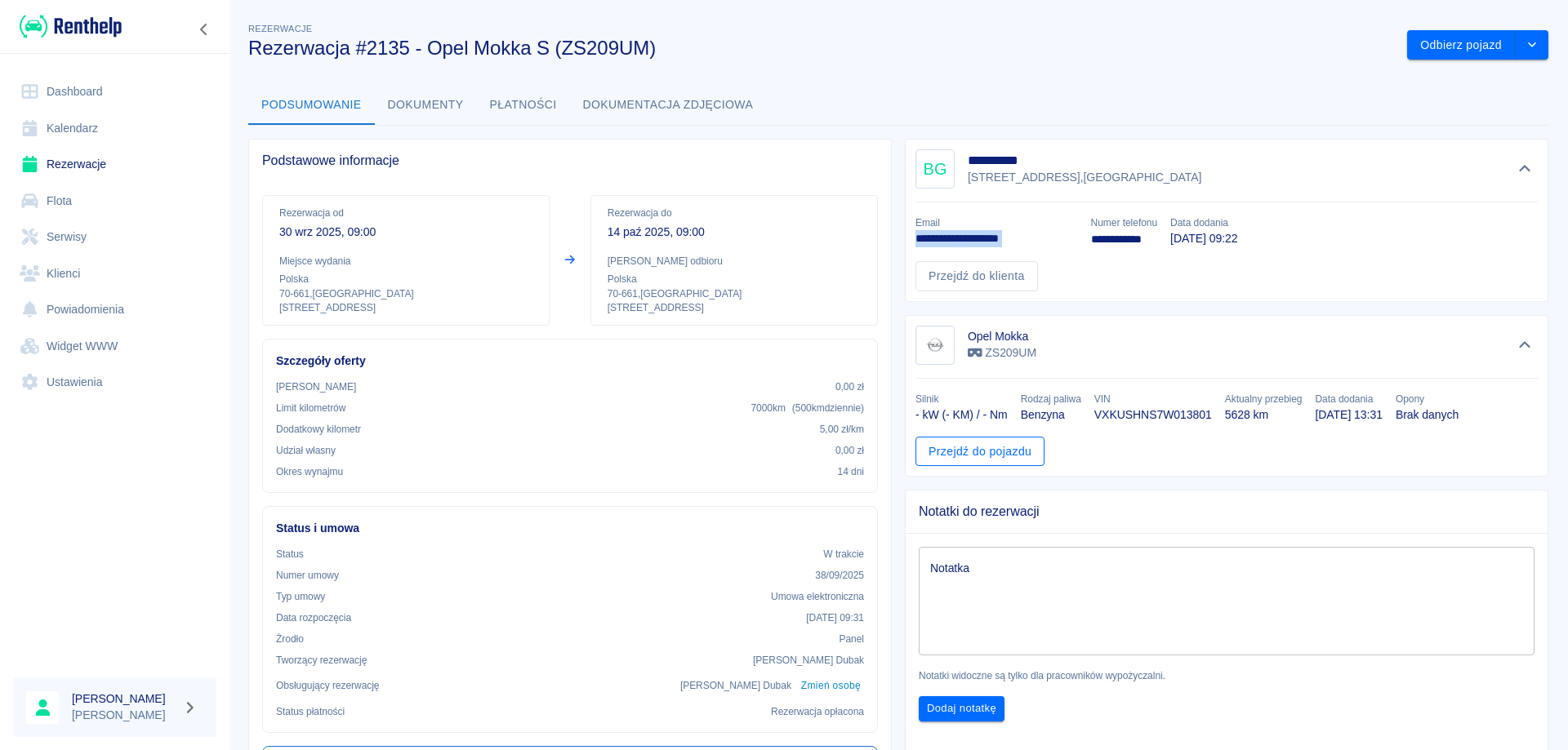
click at [983, 456] on link "Przejdź do pojazdu" at bounding box center [980, 451] width 129 height 30
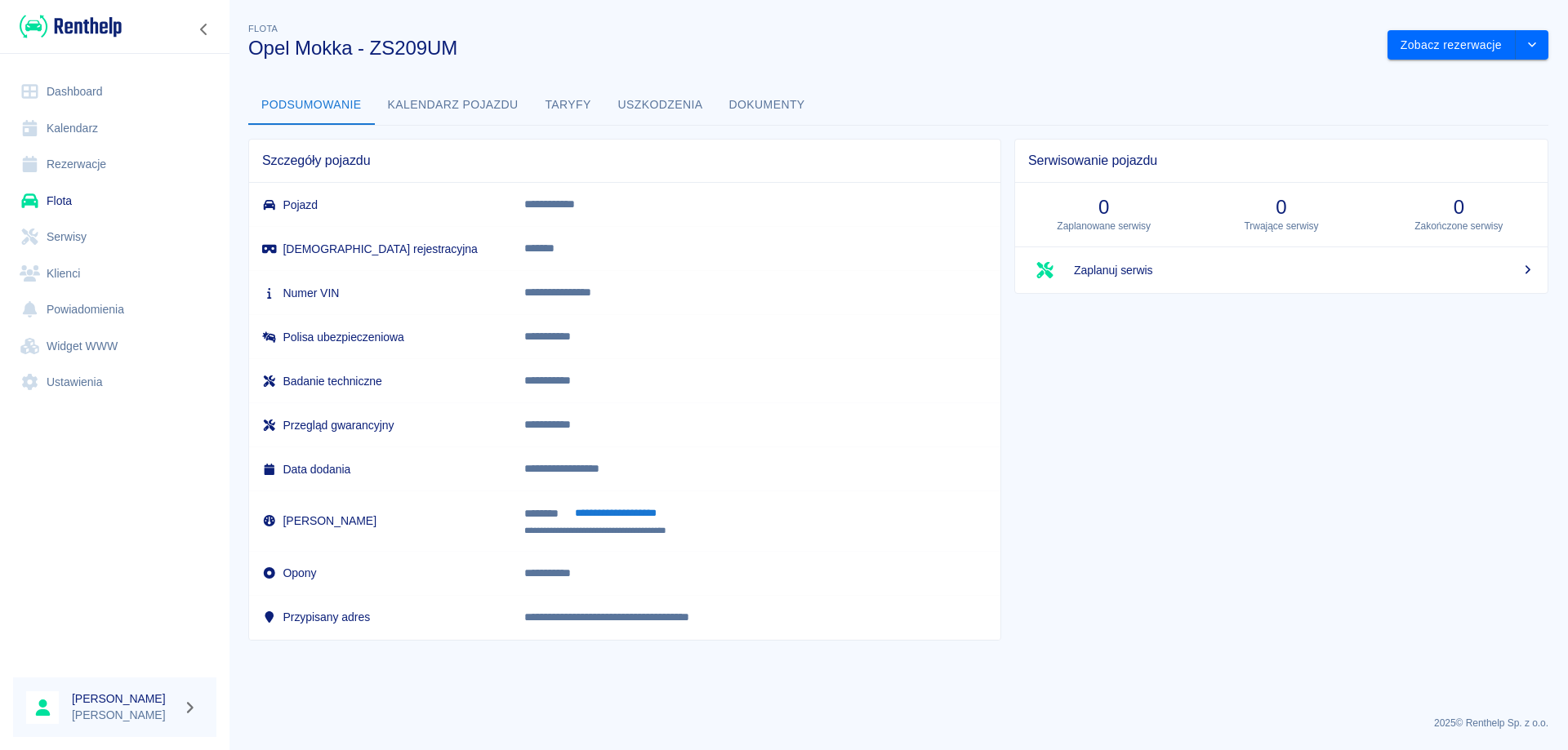
click at [743, 98] on button "Dokumenty" at bounding box center [767, 105] width 102 height 39
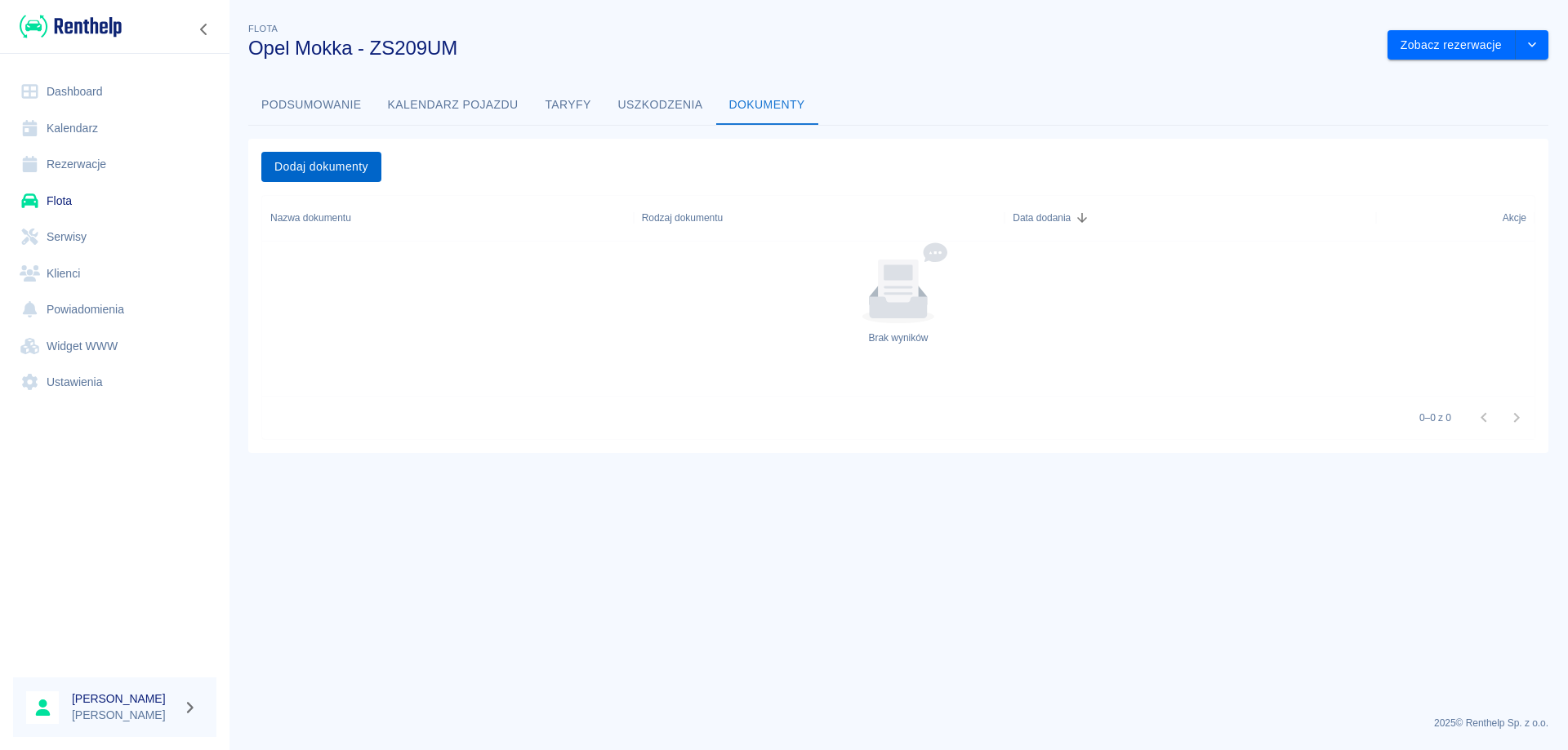
click at [325, 172] on button "Dodaj dokumenty" at bounding box center [321, 167] width 120 height 30
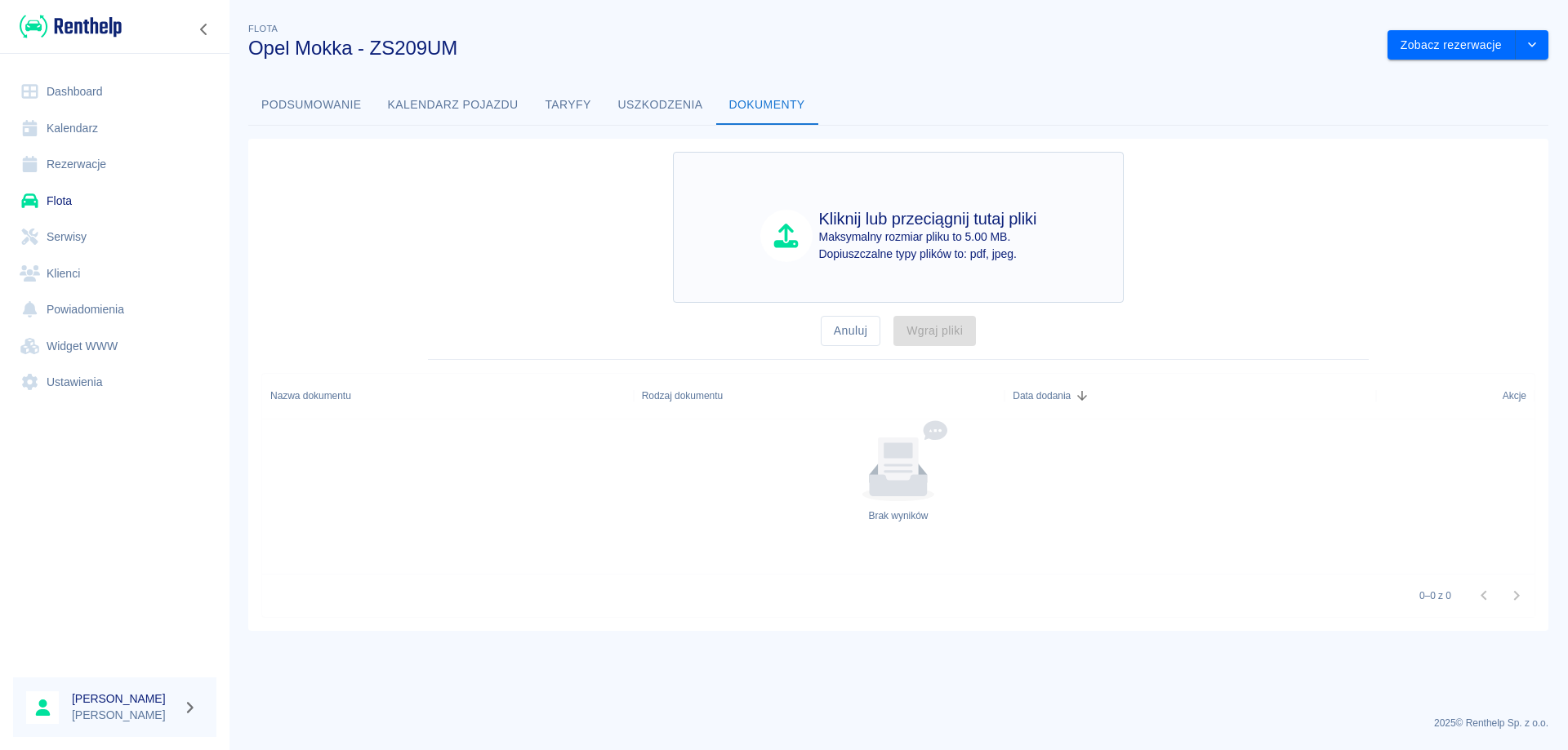
click at [925, 267] on div "Kliknij lub przeciągnij tutaj pliki Maksymalny rozmiar pliku to 5.00 MB. Dopius…" at bounding box center [898, 227] width 450 height 151
type input "C:\fakepath\SKAN POLISY MEIDA ZS209UM.pdf"
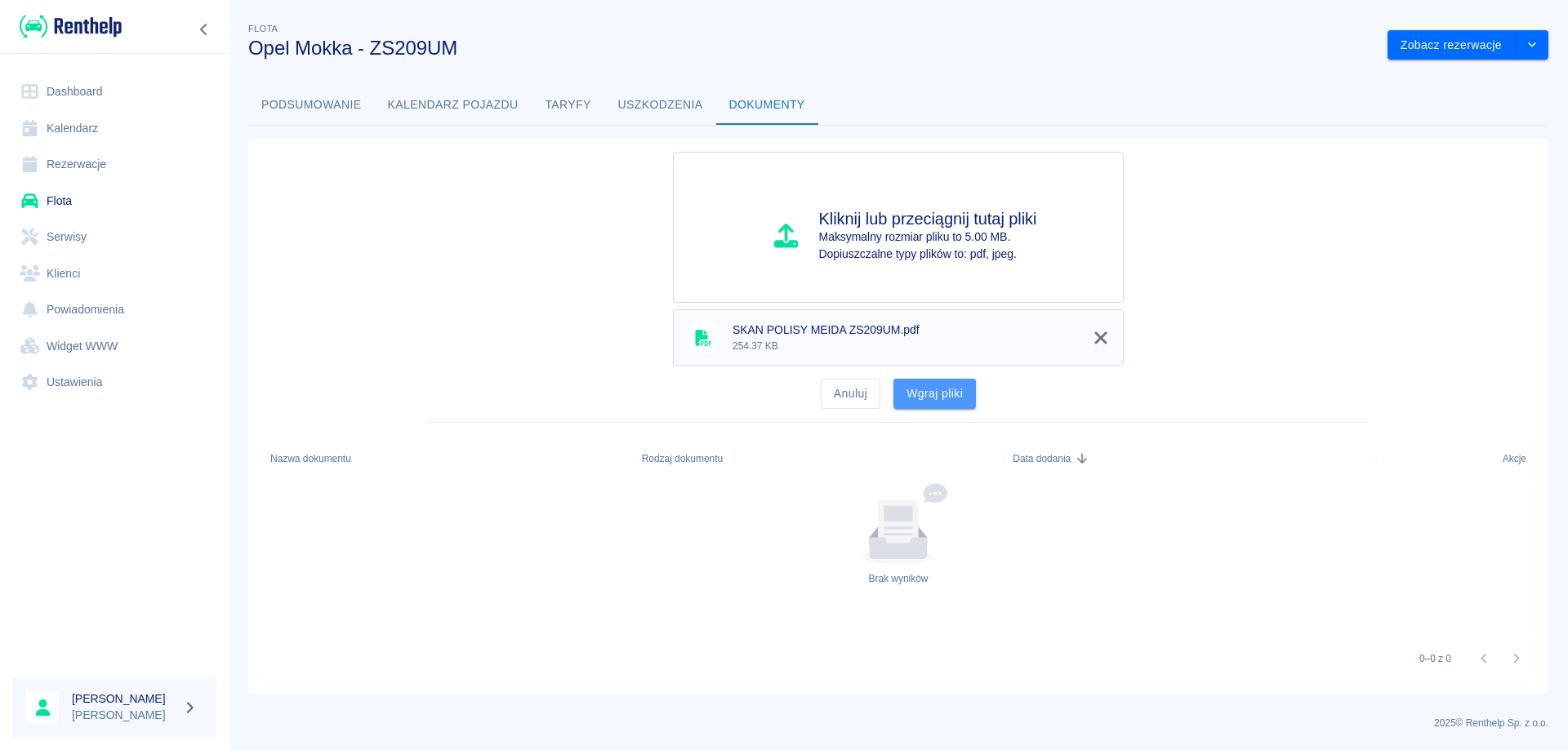
click at [954, 389] on button "Wgraj pliki" at bounding box center [935, 394] width 83 height 30
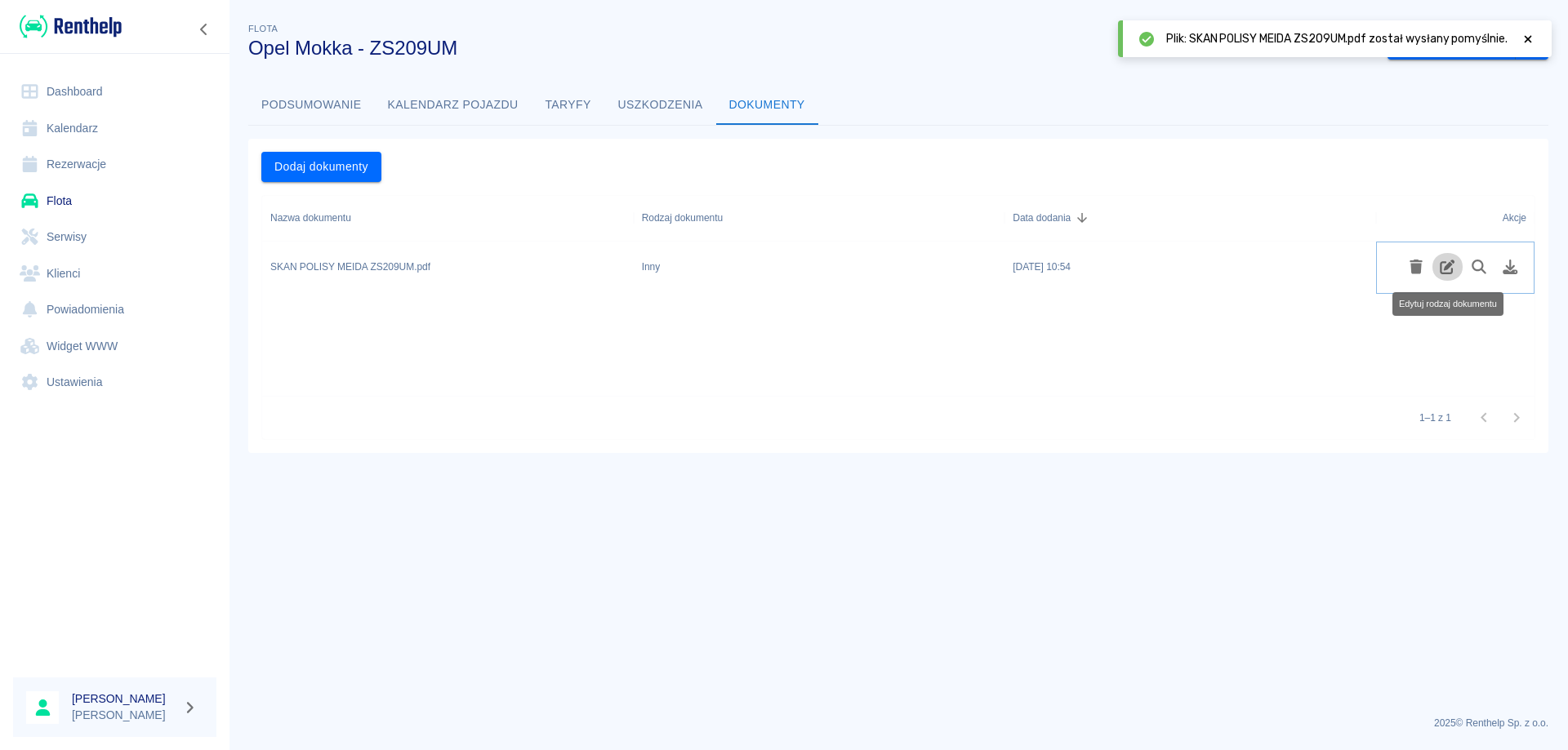
click at [1450, 265] on icon "Edytuj rodzaj dokumentu" at bounding box center [1447, 267] width 15 height 15
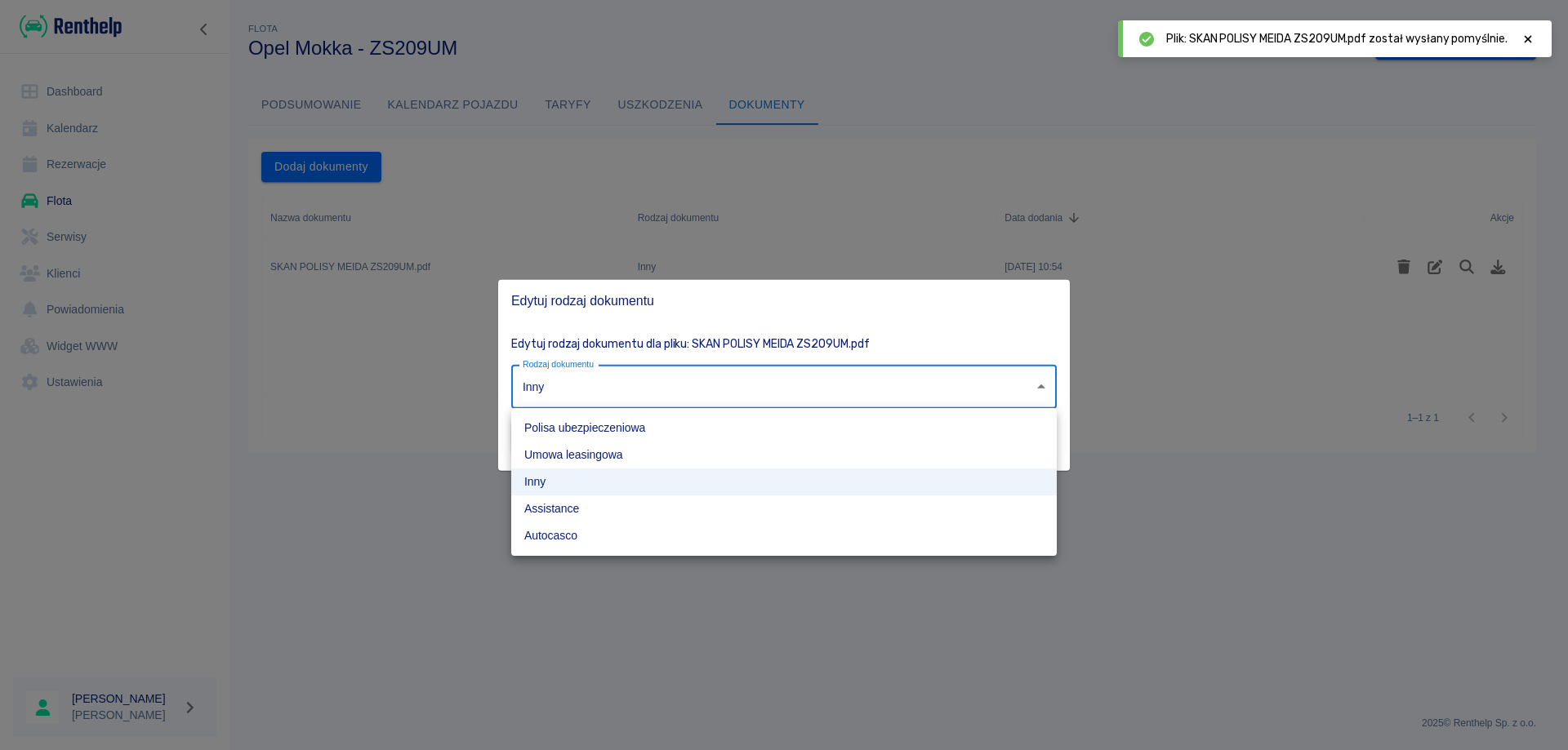
click at [803, 382] on body "Używamy plików Cookies, by zapewnić Ci najlepsze możliwe doświadczenie. Aby dow…" at bounding box center [784, 375] width 1568 height 750
click at [597, 430] on li "Polisa ubezpieczeniowa" at bounding box center [784, 428] width 546 height 27
type input "insurance-policy"
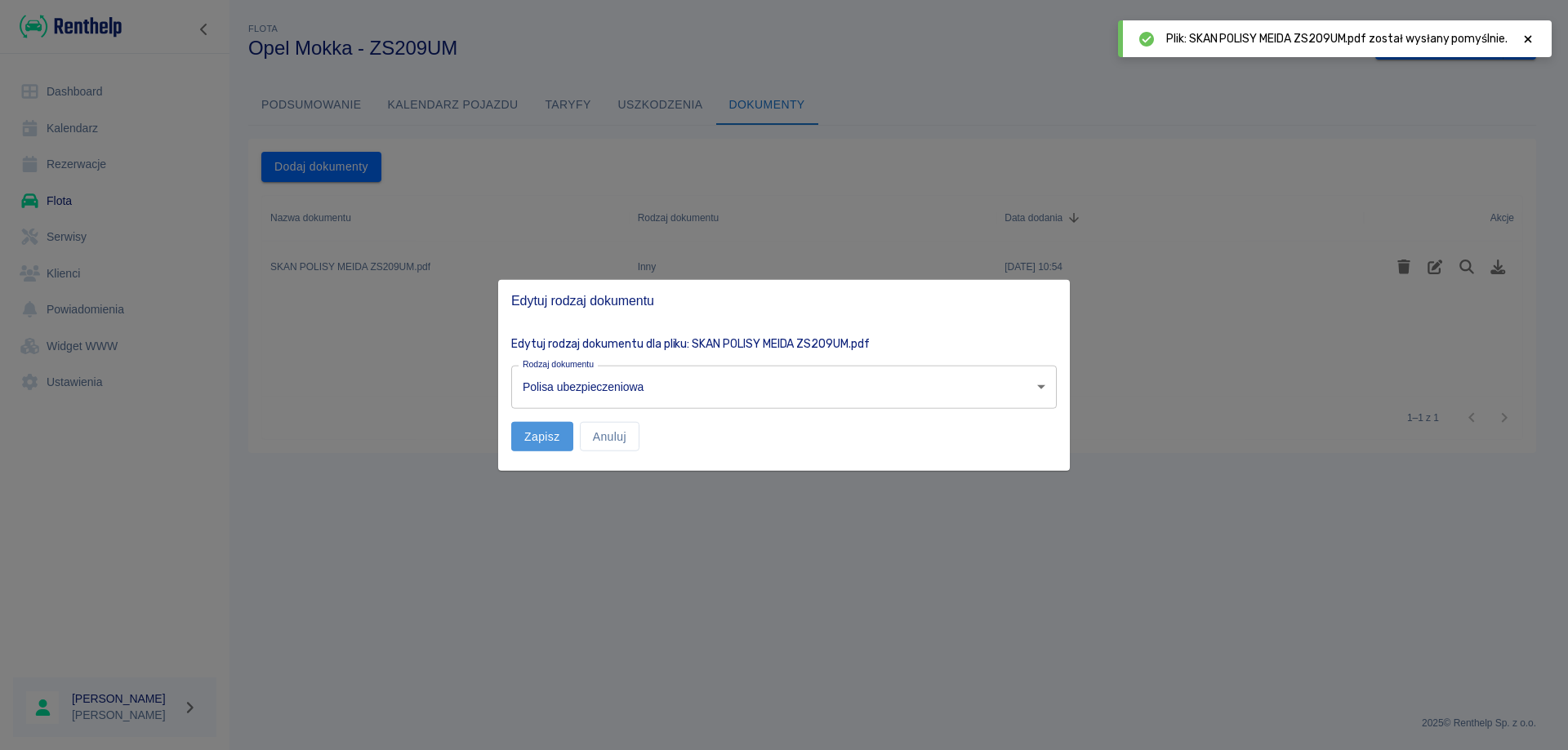
click at [538, 437] on button "Zapisz" at bounding box center [542, 436] width 62 height 30
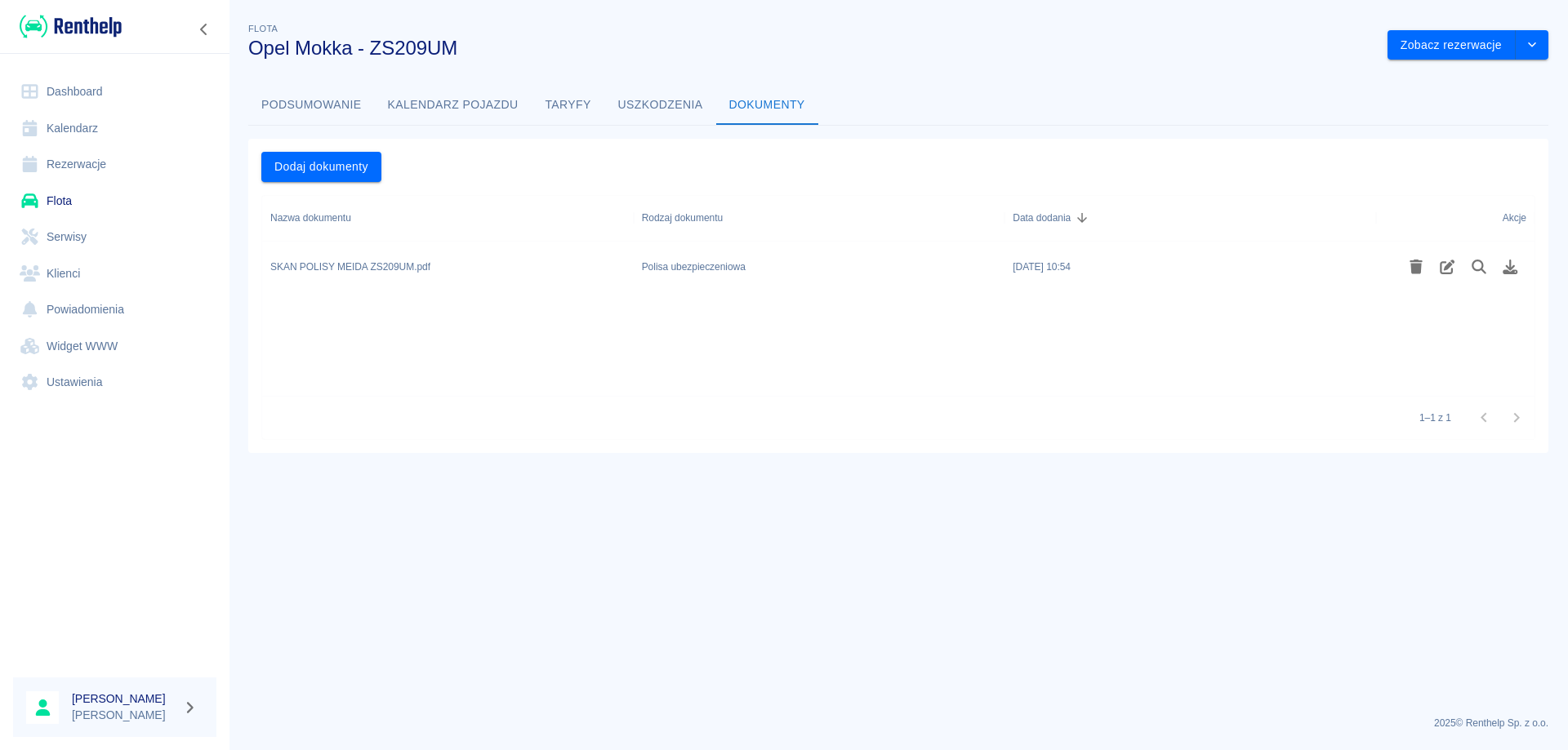
click at [78, 83] on link "Dashboard" at bounding box center [115, 92] width 203 height 37
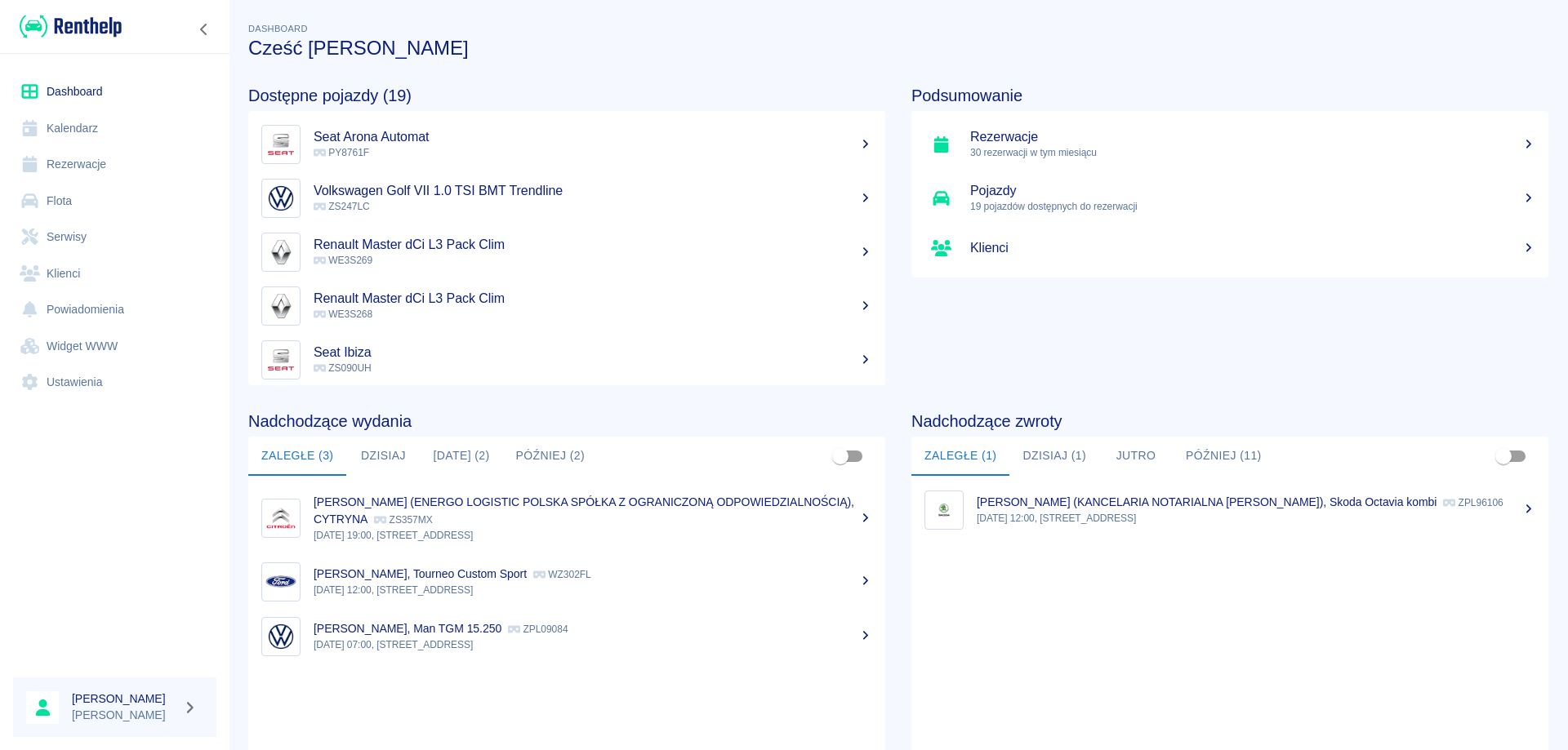
click at [1041, 453] on button "Dzisiaj (1)" at bounding box center [1054, 456] width 89 height 39
click at [1039, 516] on p "09:00, [STREET_ADDRESS]" at bounding box center [1255, 519] width 559 height 15
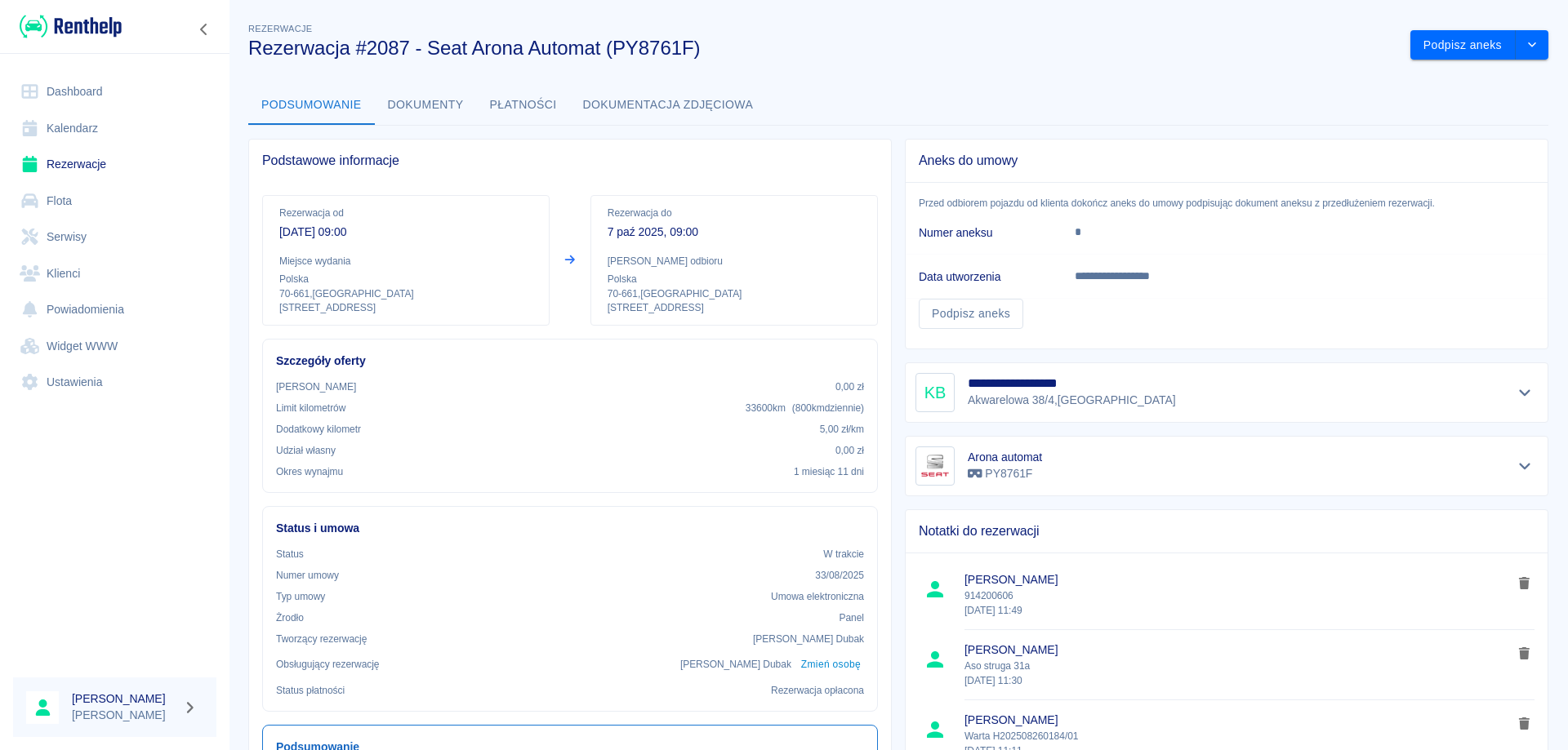
click at [80, 155] on link "Rezerwacje" at bounding box center [115, 164] width 203 height 37
